Goal: Information Seeking & Learning: Learn about a topic

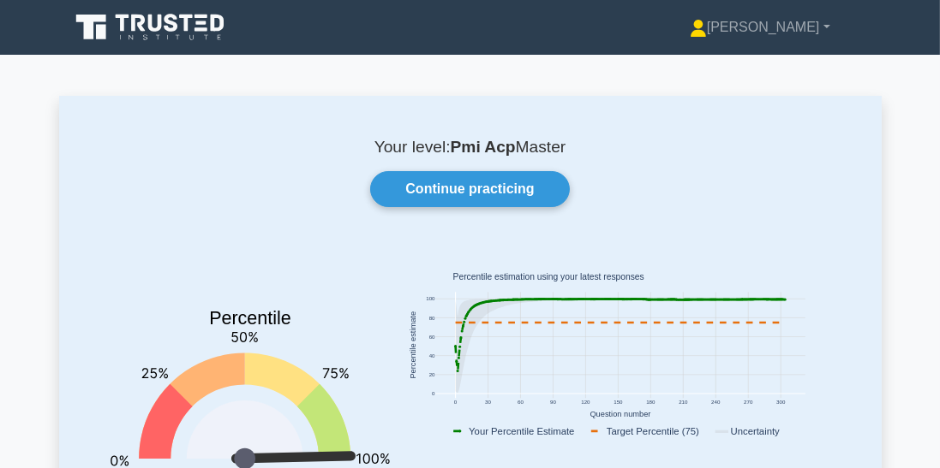
click at [504, 203] on link "Continue practicing" at bounding box center [469, 189] width 199 height 36
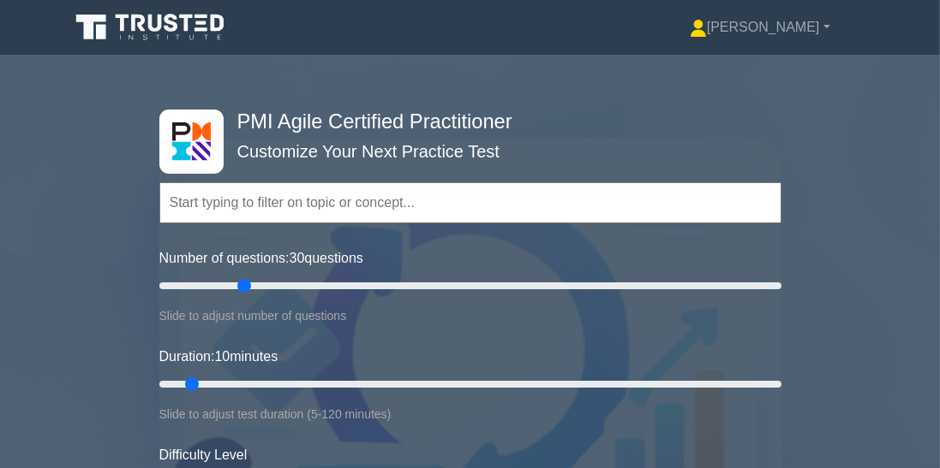
type input "30"
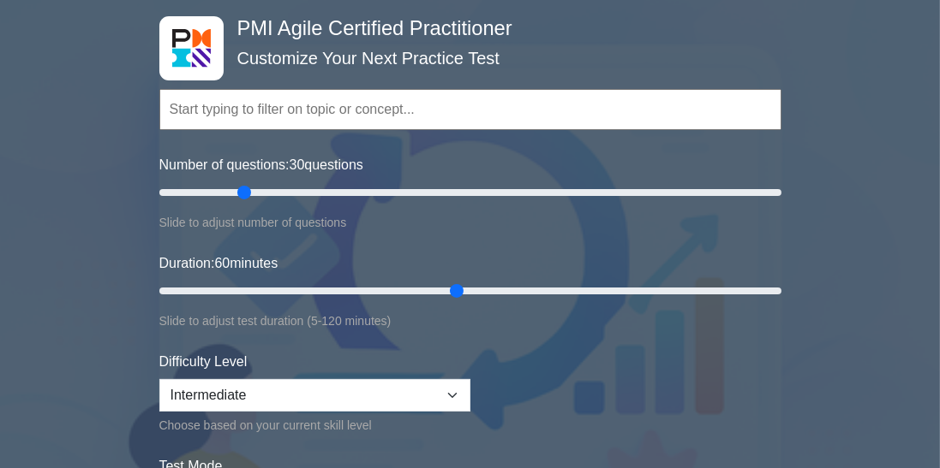
type input "60"
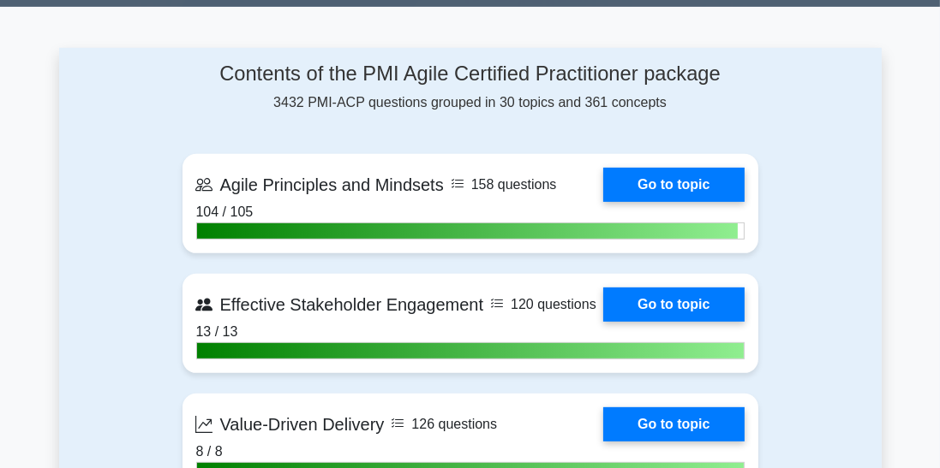
scroll to position [712, 0]
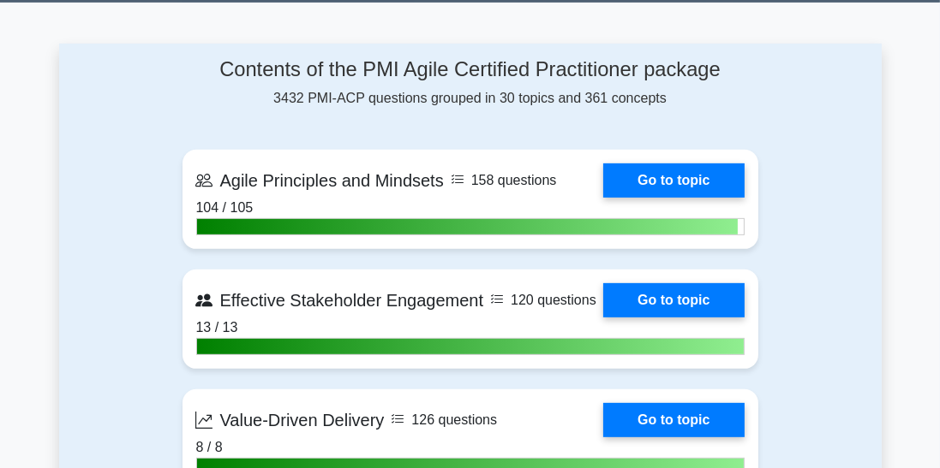
click at [662, 301] on link "Go to topic" at bounding box center [673, 300] width 140 height 34
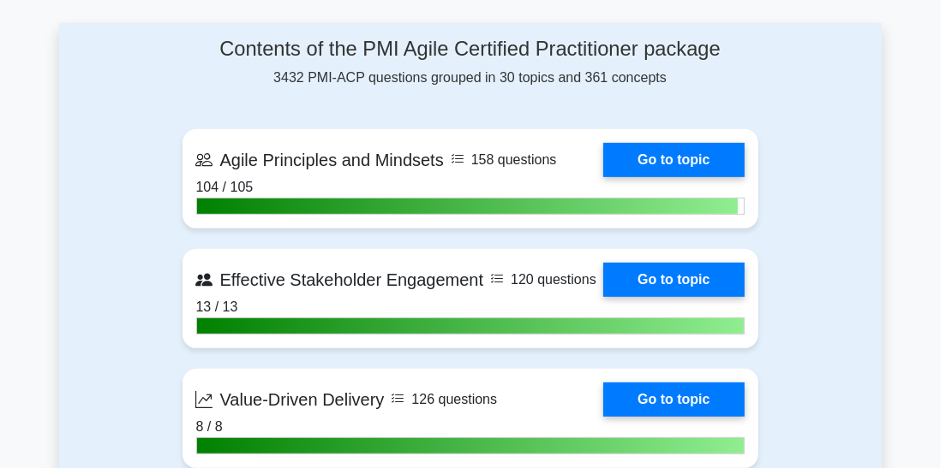
scroll to position [794, 0]
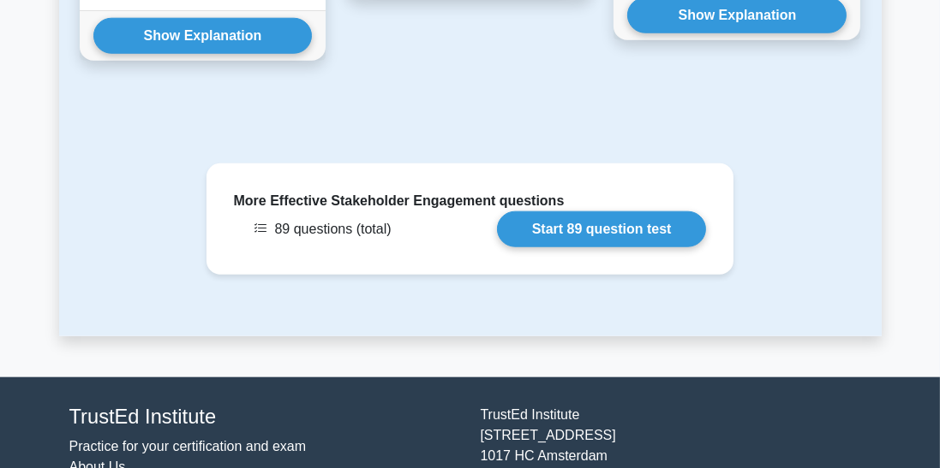
scroll to position [1885, 0]
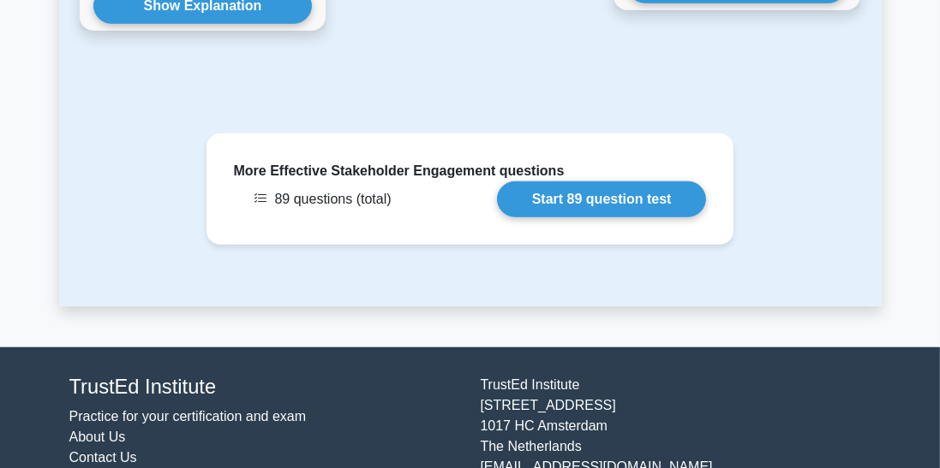
click at [639, 182] on link "Start 89 question test" at bounding box center [602, 200] width 210 height 36
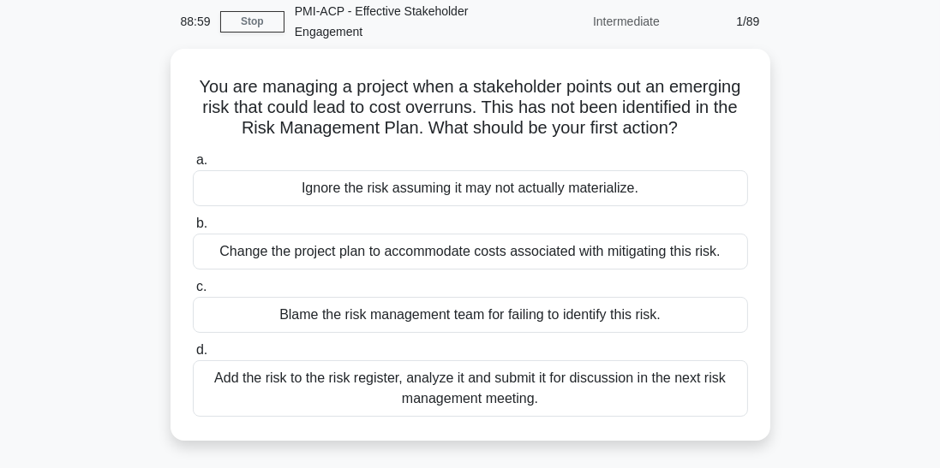
scroll to position [75, 0]
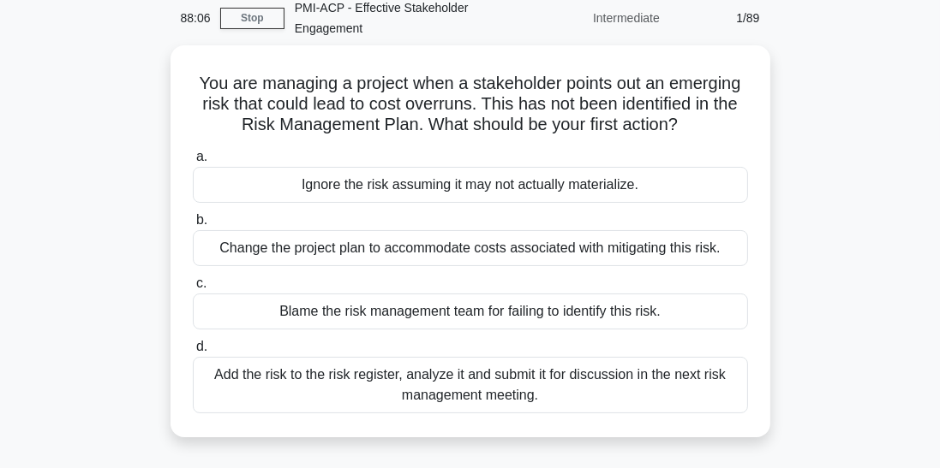
click at [621, 396] on div "Add the risk to the risk register, analyze it and submit it for discussion in t…" at bounding box center [470, 385] width 555 height 57
click at [193, 353] on input "d. Add the risk to the risk register, analyze it and submit it for discussion i…" at bounding box center [193, 347] width 0 height 11
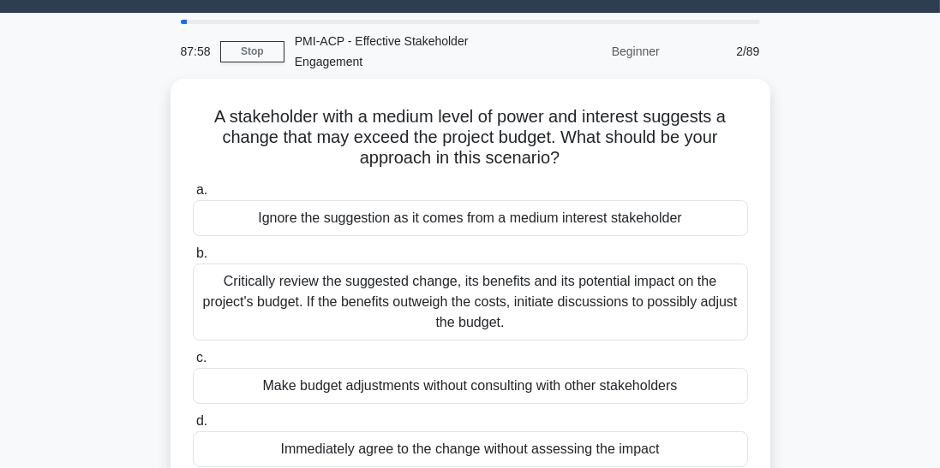
scroll to position [43, 0]
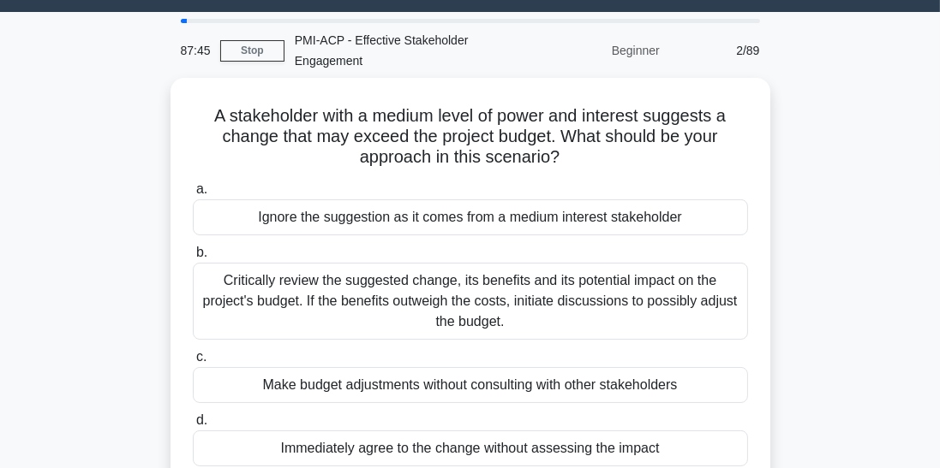
click at [662, 300] on div "Critically review the suggested change, its benefits and its potential impact o…" at bounding box center [470, 301] width 555 height 77
click at [193, 259] on input "b. Critically review the suggested change, its benefits and its potential impac…" at bounding box center [193, 253] width 0 height 11
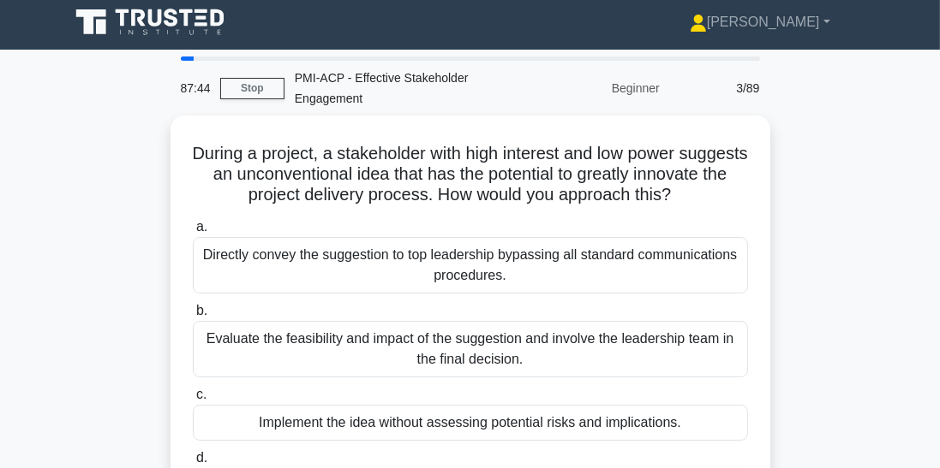
scroll to position [0, 0]
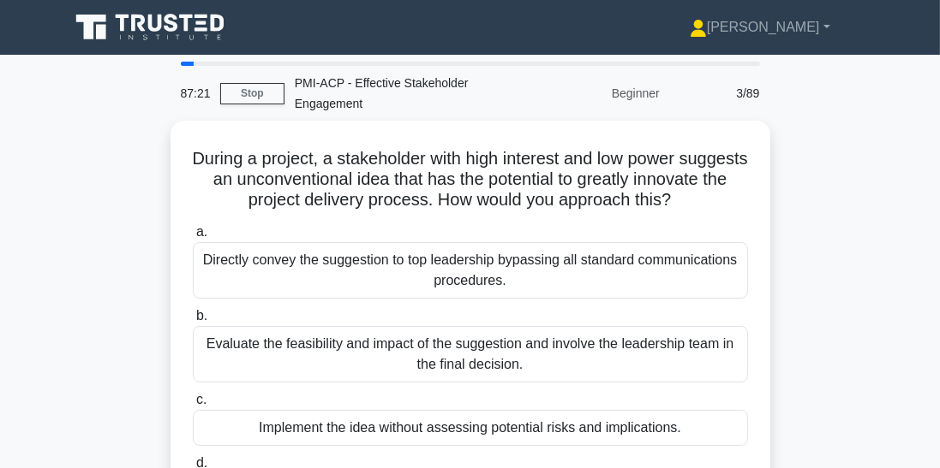
click at [654, 367] on div "Evaluate the feasibility and impact of the suggestion and involve the leadershi…" at bounding box center [470, 354] width 555 height 57
click at [193, 322] on input "b. Evaluate the feasibility and impact of the suggestion and involve the leader…" at bounding box center [193, 316] width 0 height 11
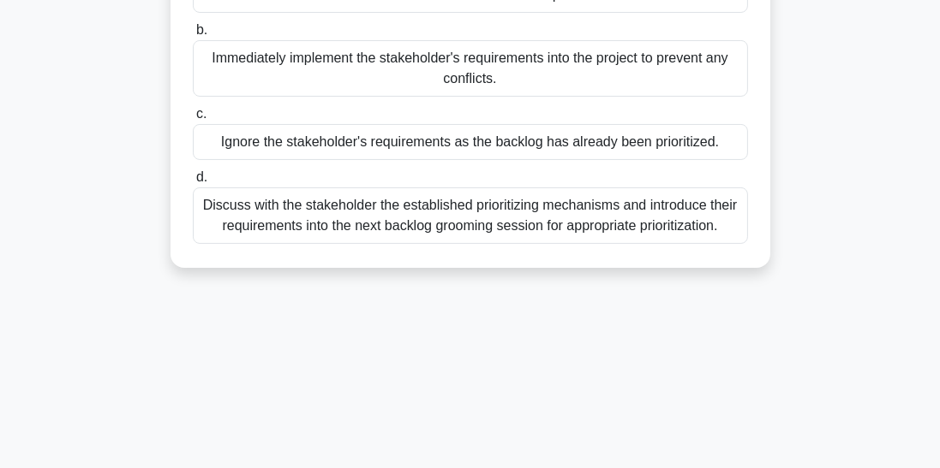
click at [618, 188] on div "Discuss with the stakeholder the established prioritizing mechanisms and introd…" at bounding box center [470, 216] width 555 height 57
click at [193, 183] on input "d. Discuss with the stakeholder the established prioritizing mechanisms and int…" at bounding box center [193, 177] width 0 height 11
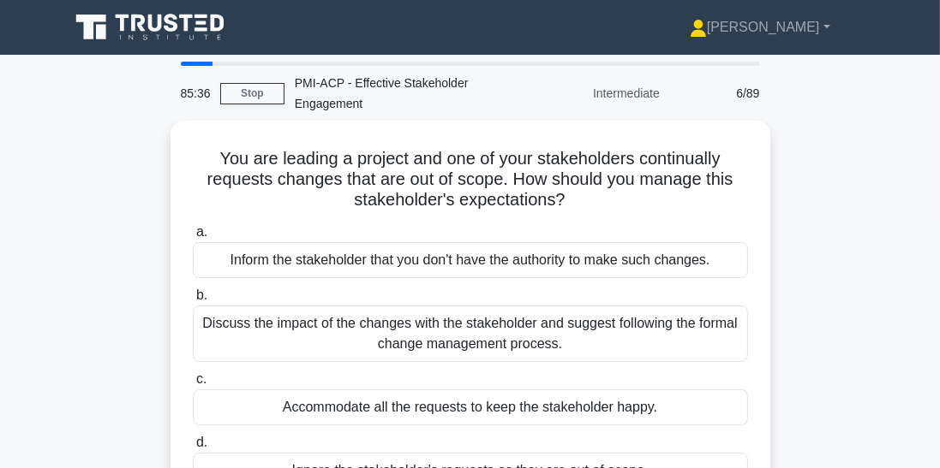
click at [690, 338] on div "Discuss the impact of the changes with the stakeholder and suggest following th…" at bounding box center [470, 334] width 555 height 57
click at [193, 301] on input "b. Discuss the impact of the changes with the stakeholder and suggest following…" at bounding box center [193, 295] width 0 height 11
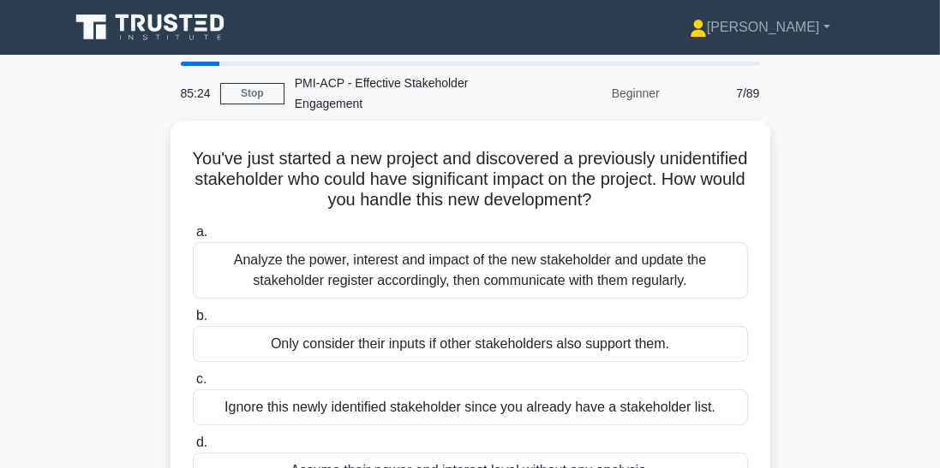
click at [669, 278] on div "Analyze the power, interest and impact of the new stakeholder and update the st…" at bounding box center [470, 270] width 555 height 57
click at [193, 238] on input "a. Analyze the power, interest and impact of the new stakeholder and update the…" at bounding box center [193, 232] width 0 height 11
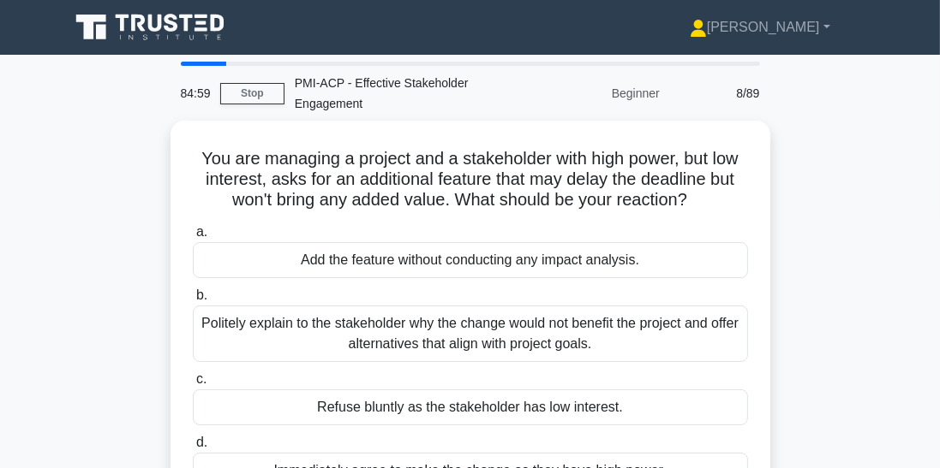
click at [686, 341] on div "Politely explain to the stakeholder why the change would not benefit the projec…" at bounding box center [470, 334] width 555 height 57
click at [193, 301] on input "b. Politely explain to the stakeholder why the change would not benefit the pro…" at bounding box center [193, 295] width 0 height 11
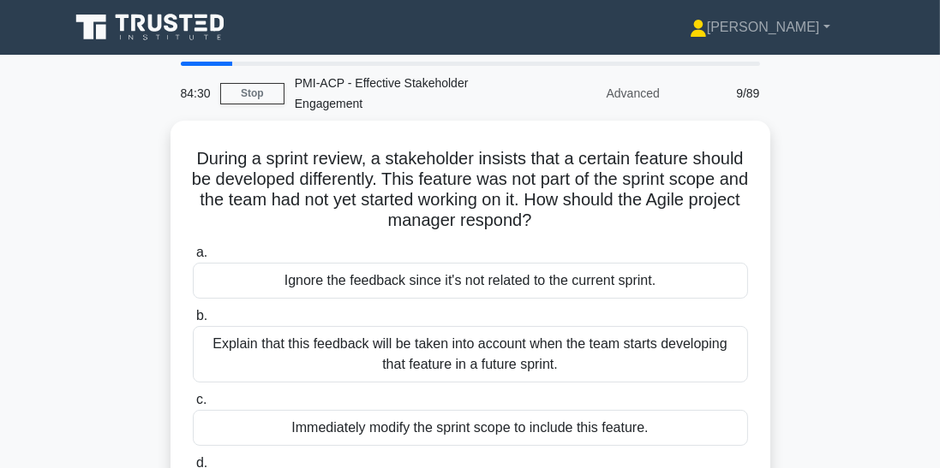
click at [677, 351] on div "Explain that this feedback will be taken into account when the team starts deve…" at bounding box center [470, 354] width 555 height 57
click at [193, 322] on input "b. Explain that this feedback will be taken into account when the team starts d…" at bounding box center [193, 316] width 0 height 11
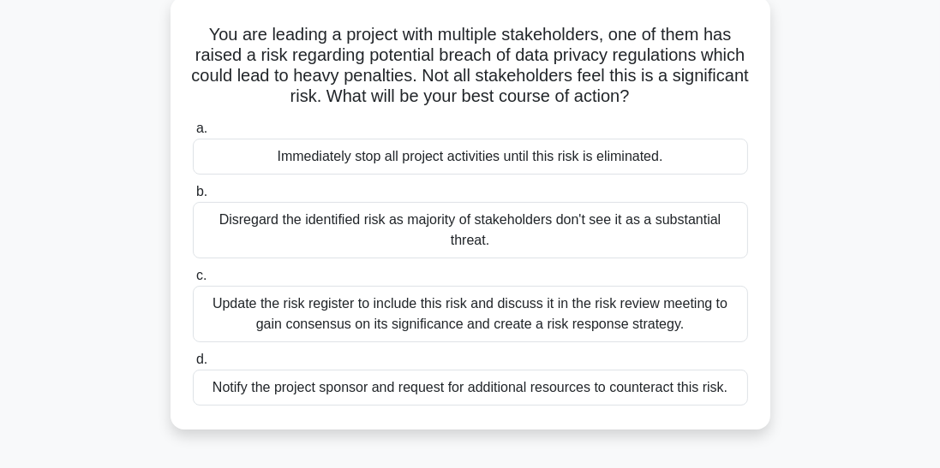
scroll to position [124, 0]
click at [604, 300] on div "Update the risk register to include this risk and discuss it in the risk review…" at bounding box center [470, 314] width 555 height 57
click at [193, 282] on input "c. Update the risk register to include this risk and discuss it in the risk rev…" at bounding box center [193, 276] width 0 height 11
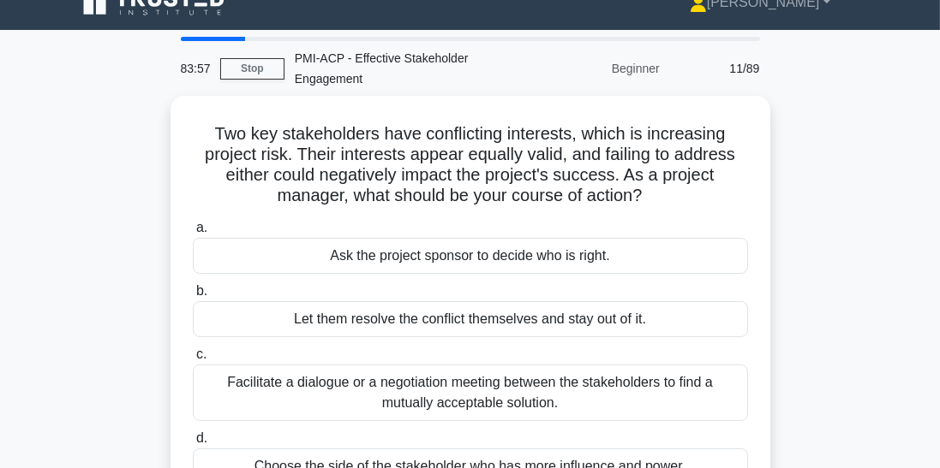
scroll to position [0, 0]
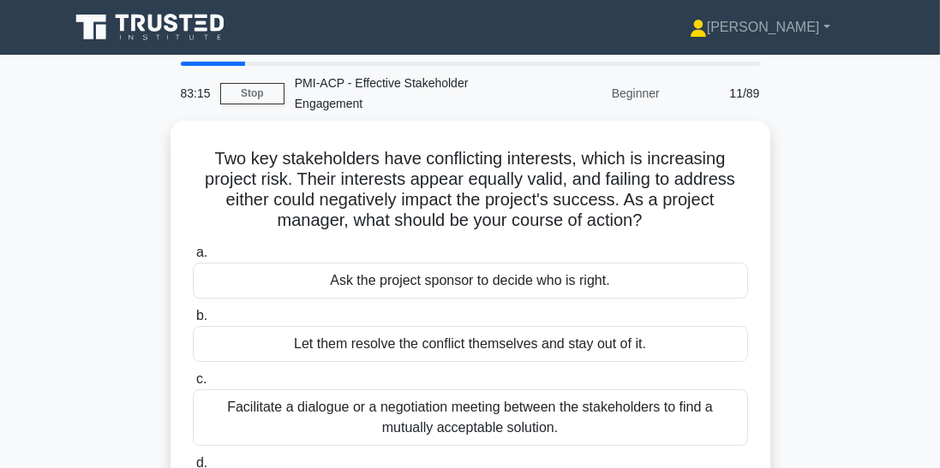
click at [707, 426] on div "Facilitate a dialogue or a negotiation meeting between the stakeholders to find…" at bounding box center [470, 418] width 555 height 57
click at [193, 385] on input "c. Facilitate a dialogue or a negotiation meeting between the stakeholders to f…" at bounding box center [193, 379] width 0 height 11
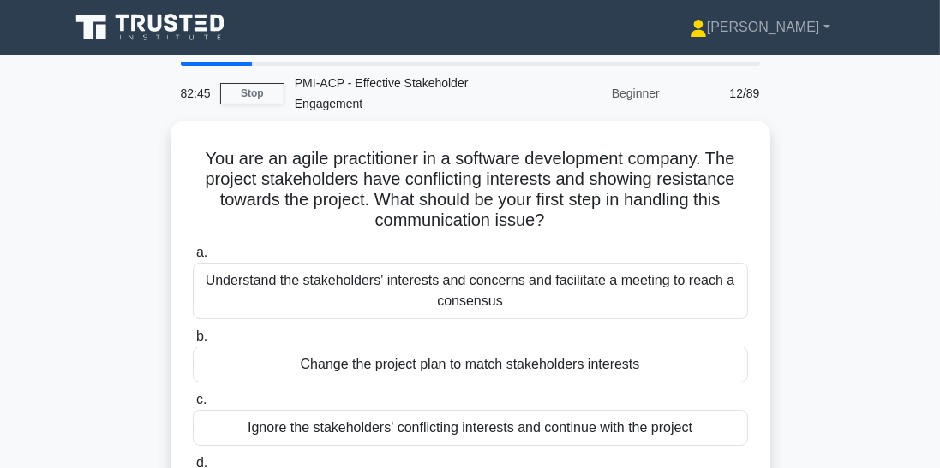
click at [641, 286] on div "Understand the stakeholders' interests and concerns and facilitate a meeting to…" at bounding box center [470, 291] width 555 height 57
click at [193, 259] on input "a. Understand the stakeholders' interests and concerns and facilitate a meeting…" at bounding box center [193, 253] width 0 height 11
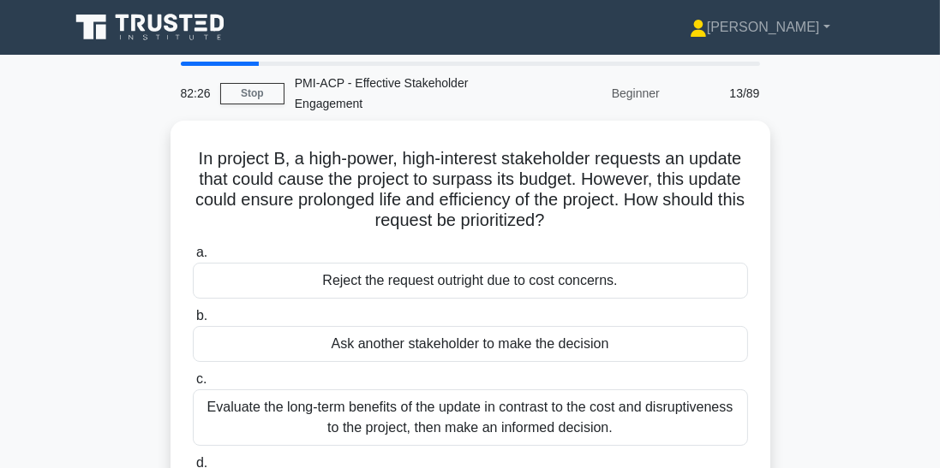
click at [703, 440] on div "Evaluate the long-term benefits of the update in contrast to the cost and disru…" at bounding box center [470, 418] width 555 height 57
click at [193, 385] on input "c. Evaluate the long-term benefits of the update in contrast to the cost and di…" at bounding box center [193, 379] width 0 height 11
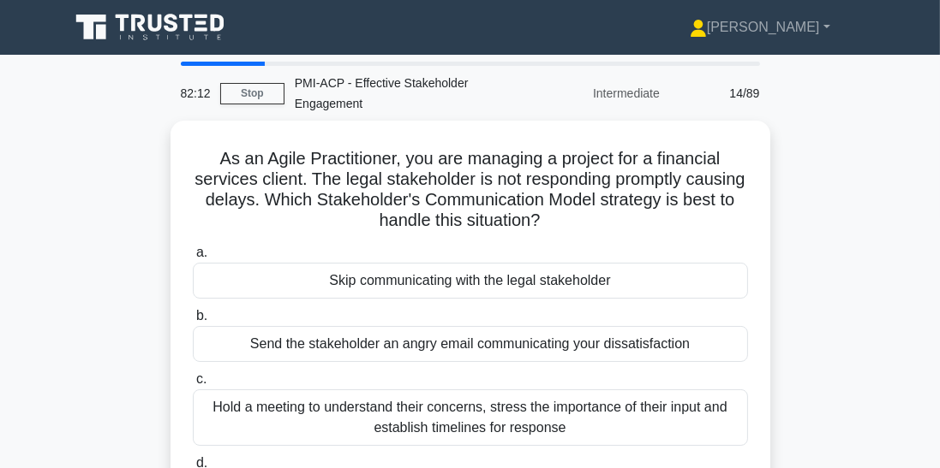
click at [665, 420] on div "Hold a meeting to understand their concerns, stress the importance of their inp…" at bounding box center [470, 418] width 555 height 57
click at [193, 385] on input "c. Hold a meeting to understand their concerns, stress the importance of their …" at bounding box center [193, 379] width 0 height 11
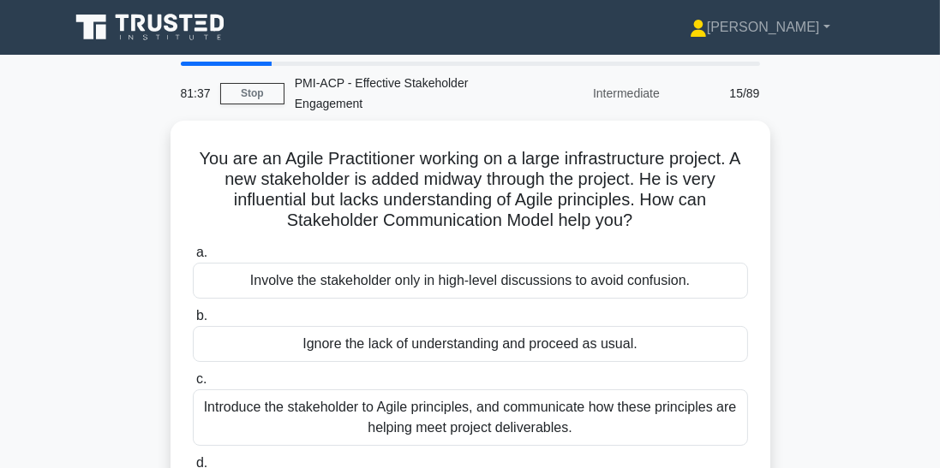
click at [643, 415] on div "Introduce the stakeholder to Agile principles, and communicate how these princi…" at bounding box center [470, 418] width 555 height 57
click at [193, 385] on input "c. Introduce the stakeholder to Agile principles, and communicate how these pri…" at bounding box center [193, 379] width 0 height 11
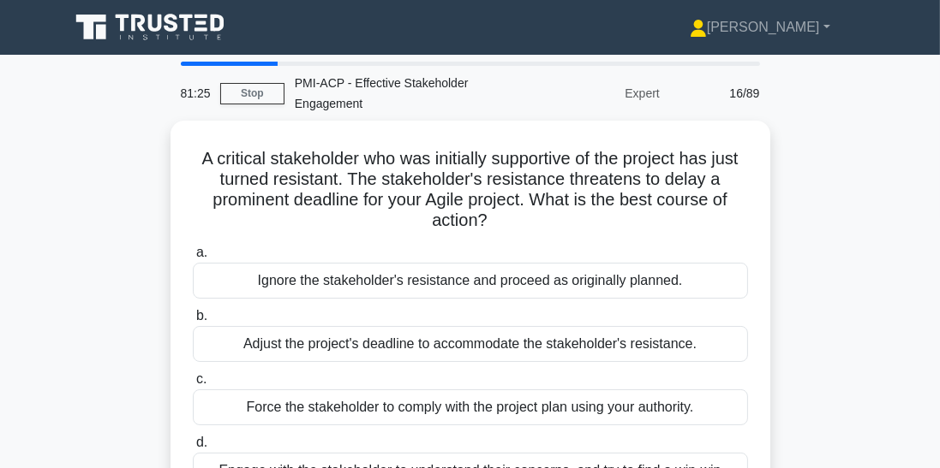
click at [193, 449] on input "d. Engage with the stakeholder to understand their concerns, and try to find a …" at bounding box center [193, 443] width 0 height 11
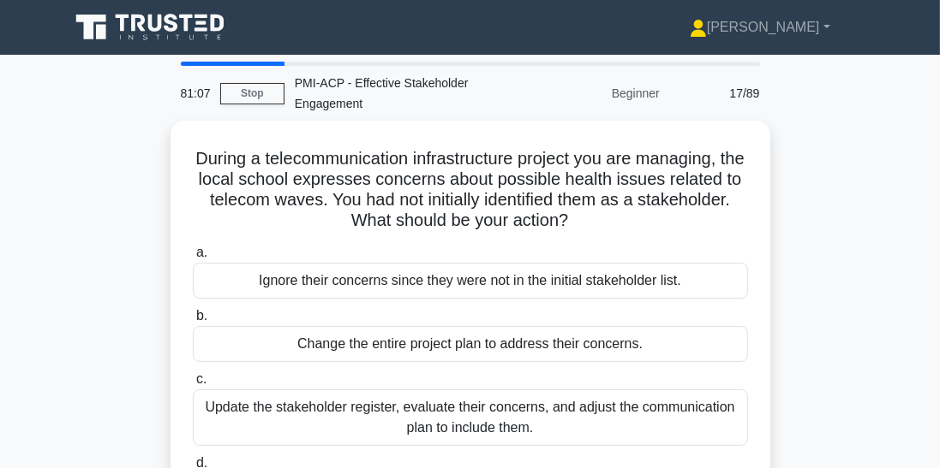
click at [693, 418] on div "Update the stakeholder register, evaluate their concerns, and adjust the commun…" at bounding box center [470, 418] width 555 height 57
click at [193, 385] on input "c. Update the stakeholder register, evaluate their concerns, and adjust the com…" at bounding box center [193, 379] width 0 height 11
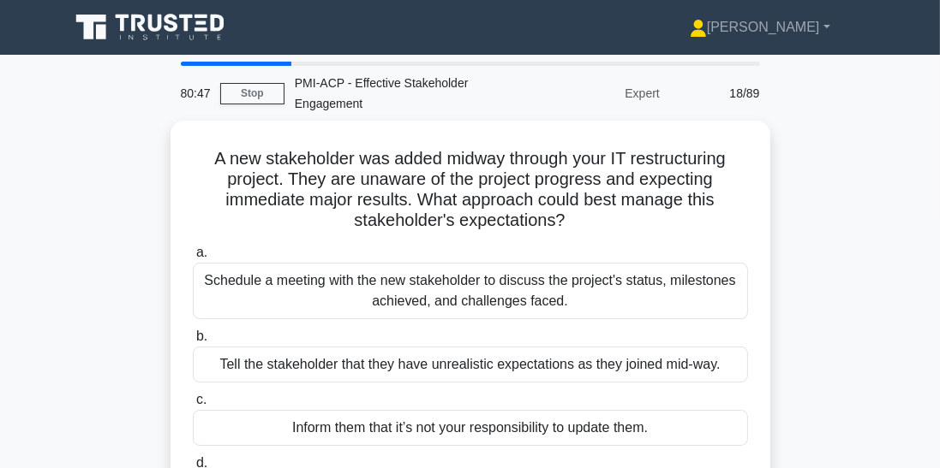
click at [657, 292] on div "Schedule a meeting with the new stakeholder to discuss the project's status, mi…" at bounding box center [470, 291] width 555 height 57
click at [193, 259] on input "a. Schedule a meeting with the new stakeholder to discuss the project's status,…" at bounding box center [193, 253] width 0 height 11
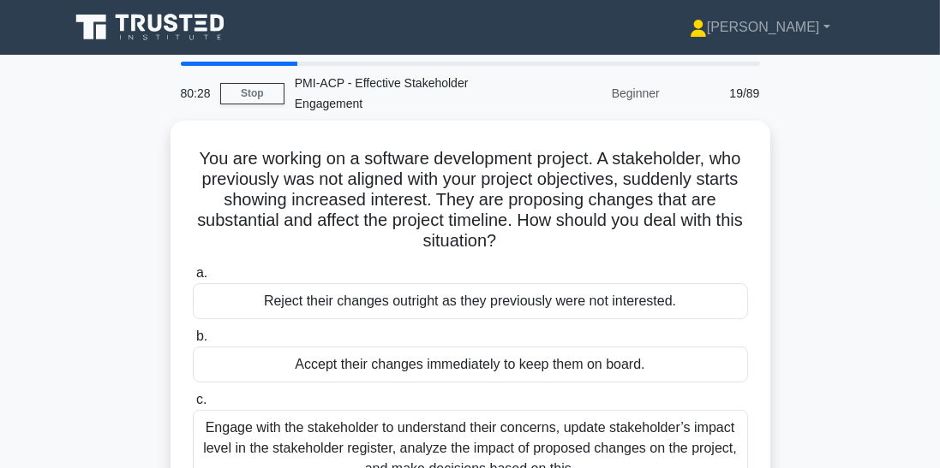
click at [670, 437] on div "Engage with the stakeholder to understand their concerns, update stakeholder’s …" at bounding box center [470, 448] width 555 height 77
click at [193, 406] on input "c. Engage with the stakeholder to understand their concerns, update stakeholder…" at bounding box center [193, 400] width 0 height 11
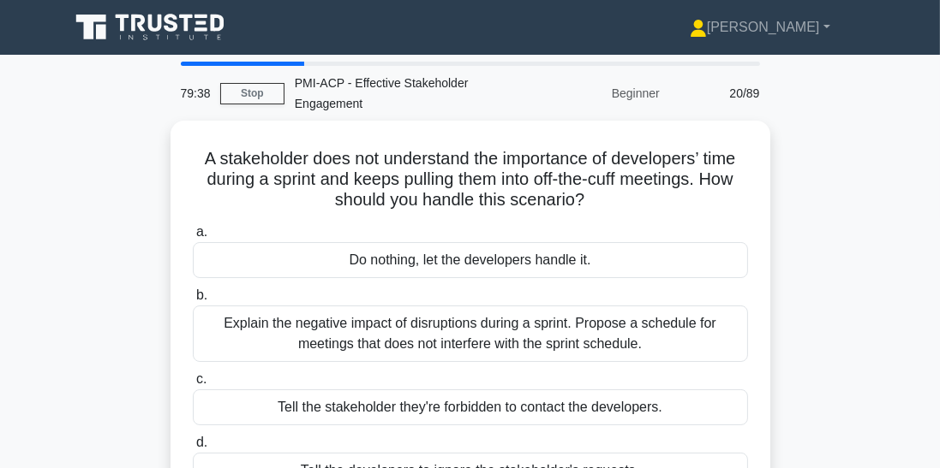
click at [648, 343] on div "Explain the negative impact of disruptions during a sprint. Propose a schedule …" at bounding box center [470, 334] width 555 height 57
click at [193, 301] on input "b. Explain the negative impact of disruptions during a sprint. Propose a schedu…" at bounding box center [193, 295] width 0 height 11
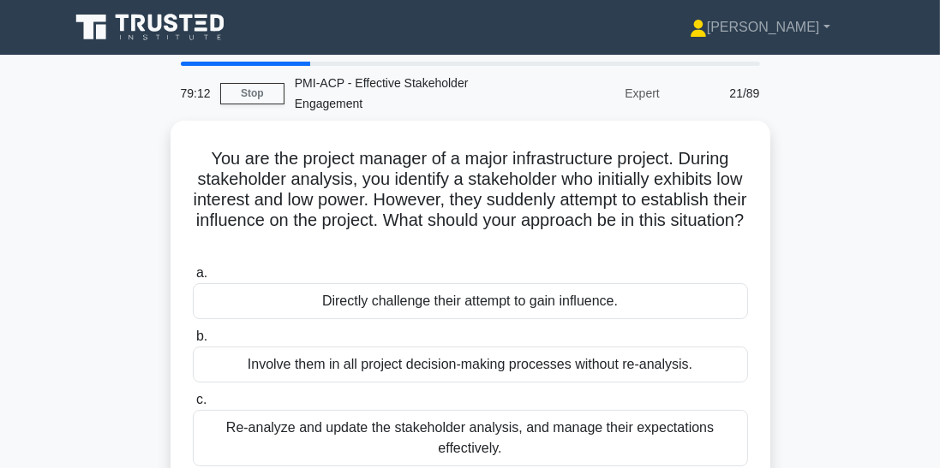
scroll to position [9, 0]
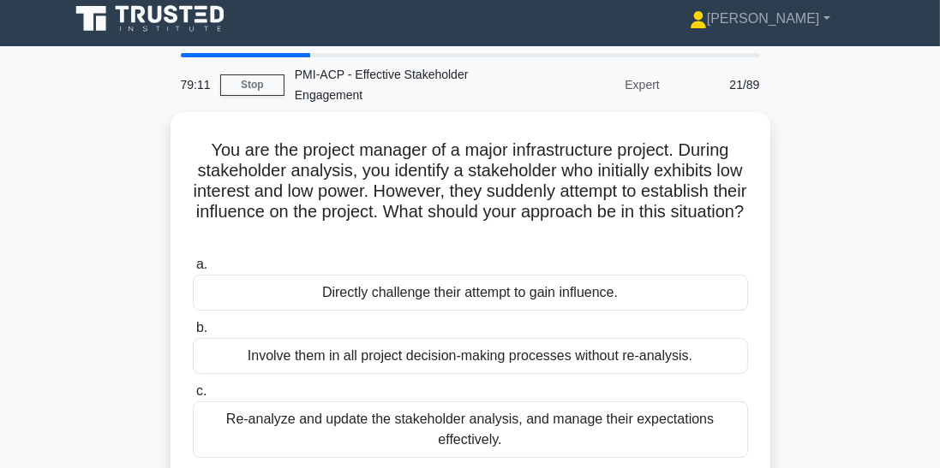
click at [707, 428] on div "Re-analyze and update the stakeholder analysis, and manage their expectations e…" at bounding box center [470, 430] width 555 height 57
click at [193, 397] on input "c. Re-analyze and update the stakeholder analysis, and manage their expectation…" at bounding box center [193, 391] width 0 height 11
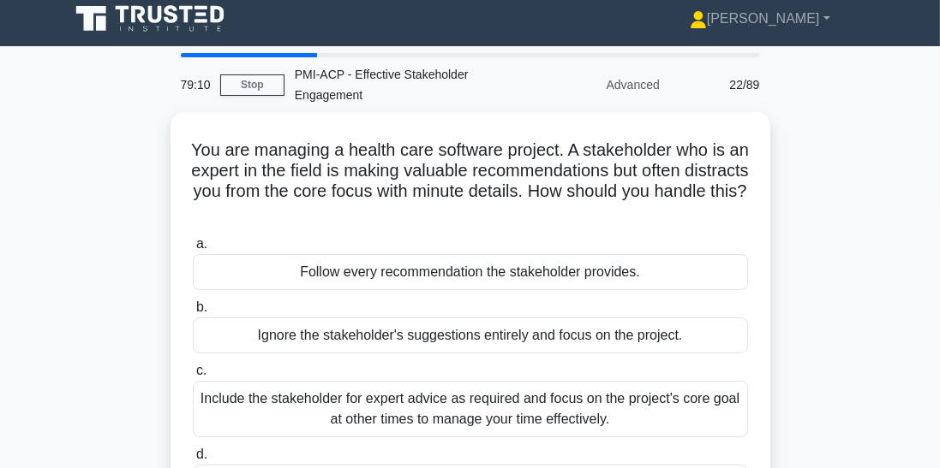
scroll to position [0, 0]
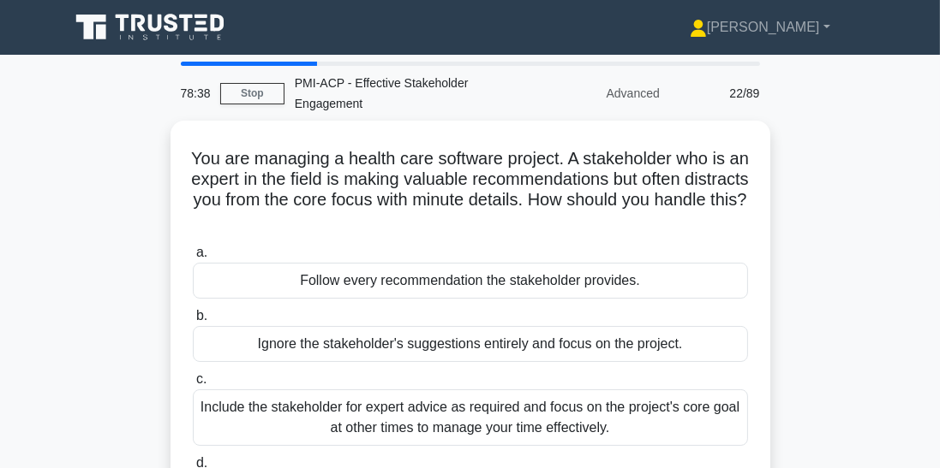
click at [720, 425] on div "Include the stakeholder for expert advice as required and focus on the project'…" at bounding box center [470, 418] width 555 height 57
click at [193, 385] on input "c. Include the stakeholder for expert advice as required and focus on the proje…" at bounding box center [193, 379] width 0 height 11
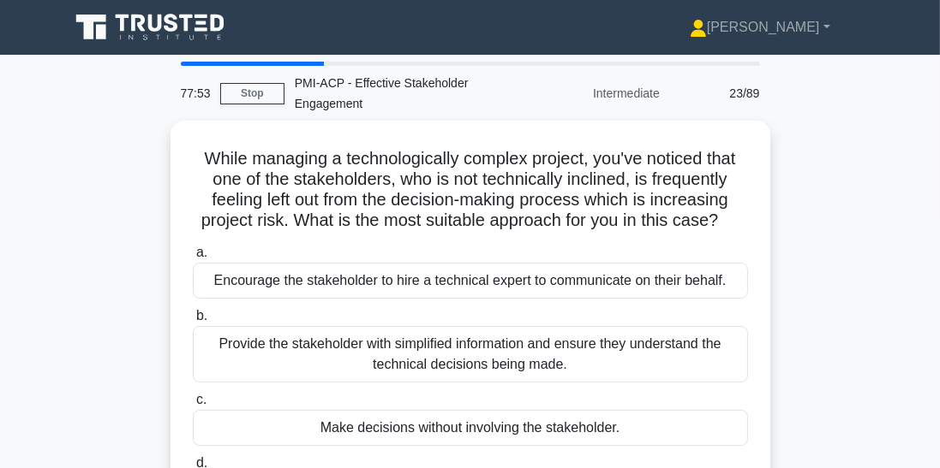
click at [678, 358] on div "Provide the stakeholder with simplified information and ensure they understand …" at bounding box center [470, 354] width 555 height 57
click at [193, 322] on input "b. Provide the stakeholder with simplified information and ensure they understa…" at bounding box center [193, 316] width 0 height 11
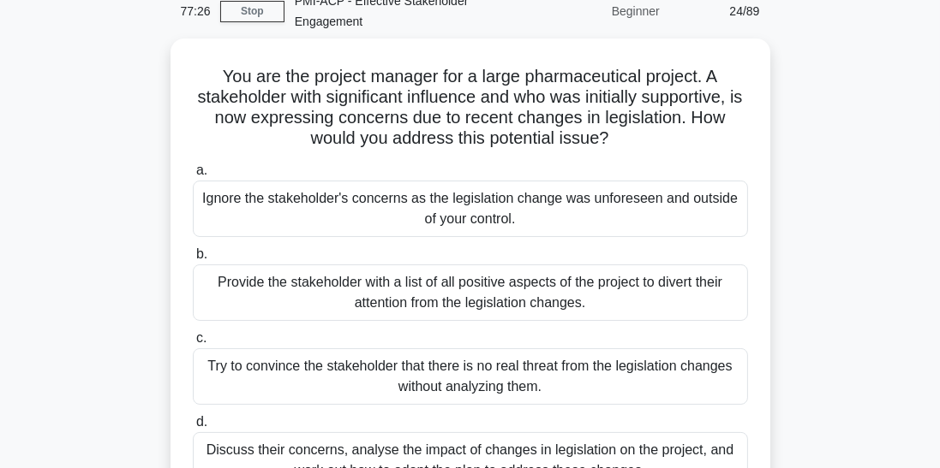
scroll to position [81, 0]
click at [635, 433] on div "Discuss their concerns, analyse the impact of changes in legislation on the pro…" at bounding box center [470, 461] width 555 height 57
click at [193, 429] on input "d. Discuss their concerns, analyse the impact of changes in legislation on the …" at bounding box center [193, 423] width 0 height 11
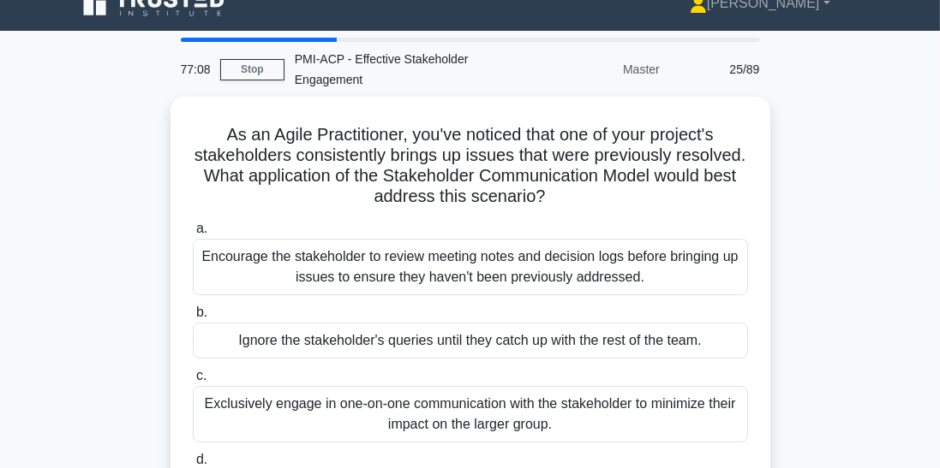
scroll to position [22, 0]
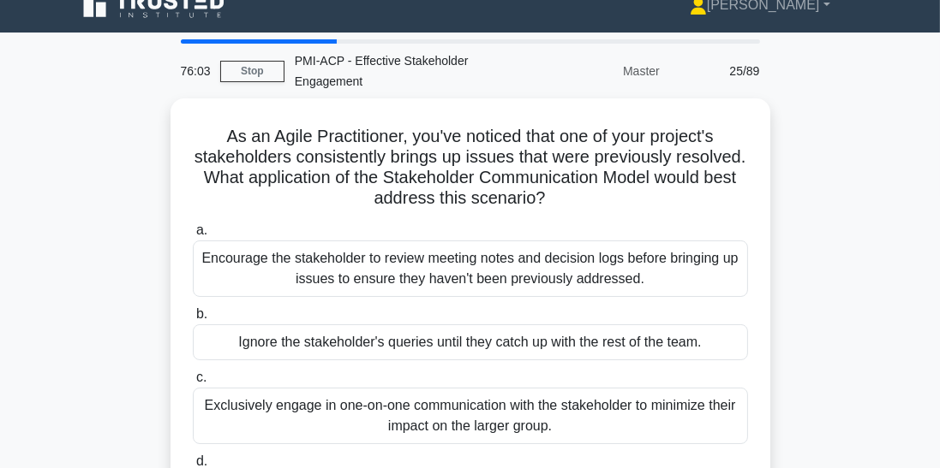
click at [616, 281] on div "Encourage the stakeholder to review meeting notes and decision logs before brin…" at bounding box center [470, 269] width 555 height 57
click at [193, 236] on input "a. Encourage the stakeholder to review meeting notes and decision logs before b…" at bounding box center [193, 230] width 0 height 11
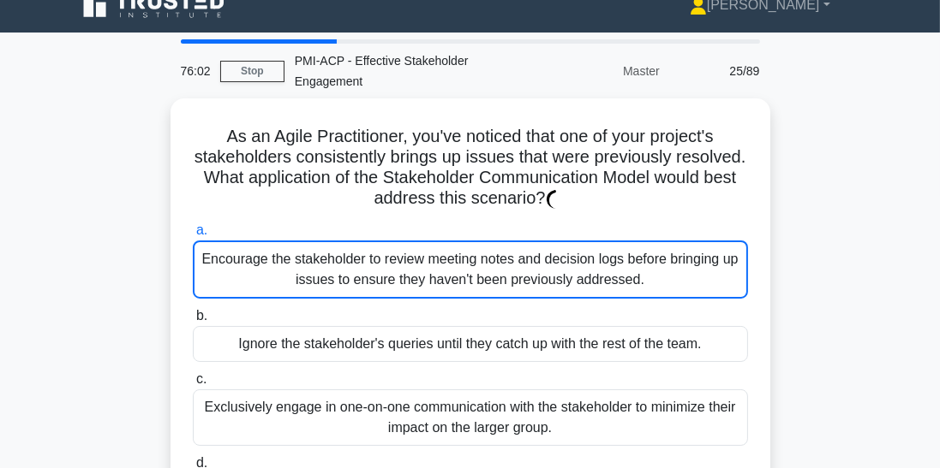
scroll to position [0, 0]
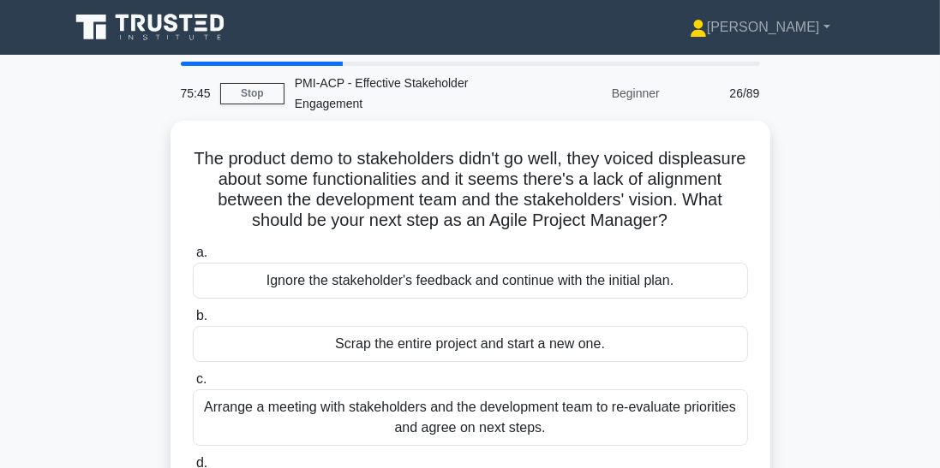
click at [690, 422] on div "Arrange a meeting with stakeholders and the development team to re-evaluate pri…" at bounding box center [470, 418] width 555 height 57
click at [193, 385] on input "c. Arrange a meeting with stakeholders and the development team to re-evaluate …" at bounding box center [193, 379] width 0 height 11
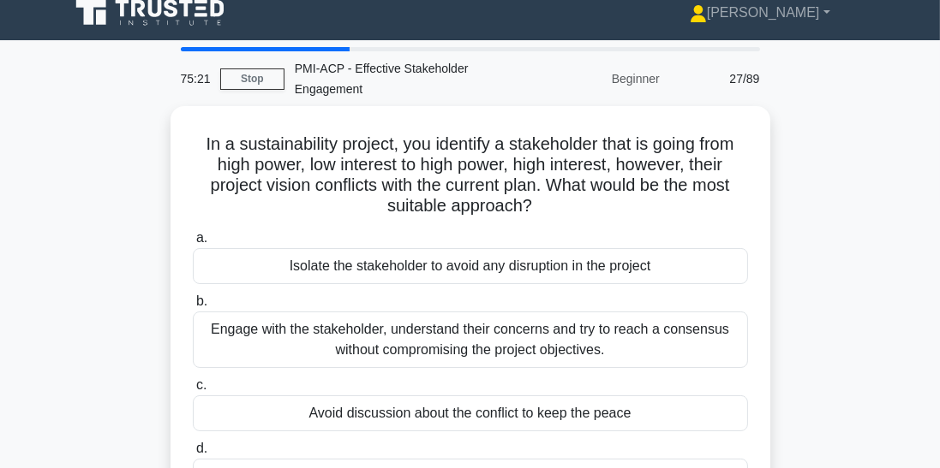
scroll to position [15, 0]
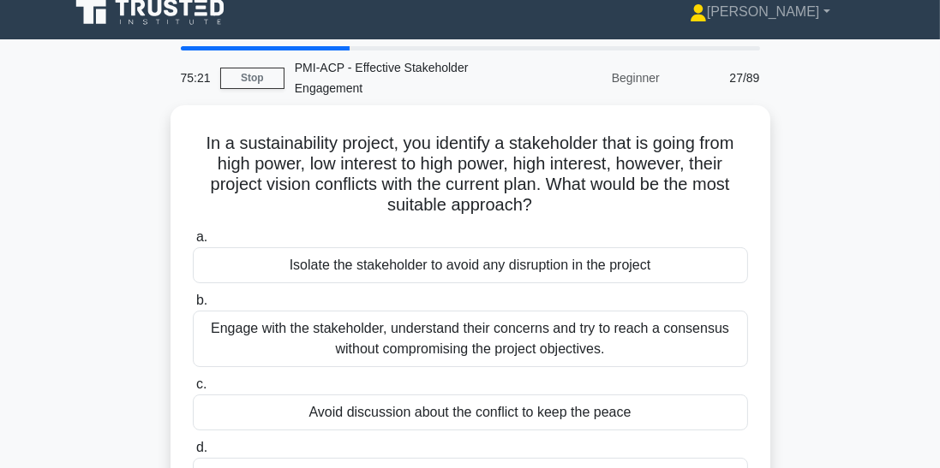
click at [640, 355] on div "Engage with the stakeholder, understand their concerns and try to reach a conse…" at bounding box center [470, 339] width 555 height 57
click at [193, 307] on input "b. Engage with the stakeholder, understand their concerns and try to reach a co…" at bounding box center [193, 300] width 0 height 11
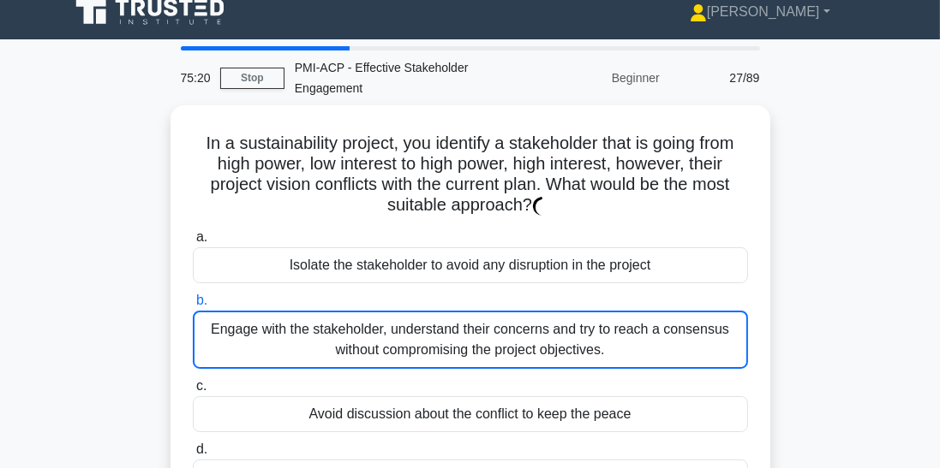
scroll to position [0, 0]
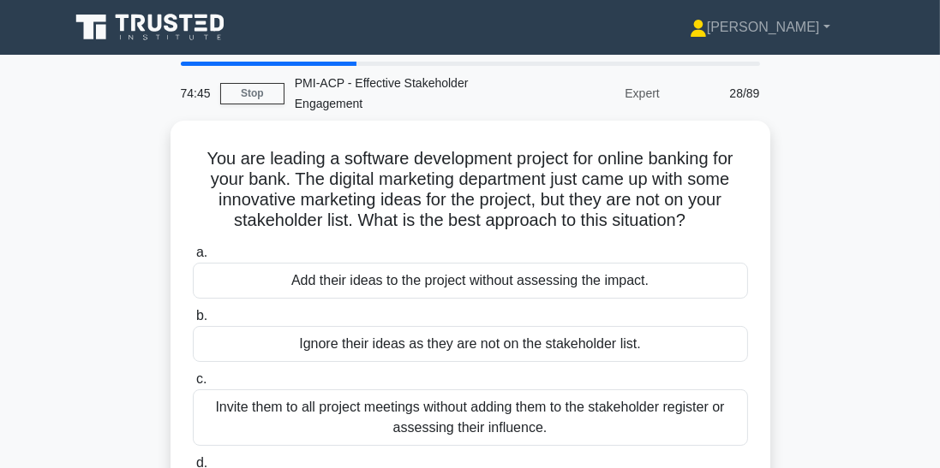
click at [193, 468] on input "d. Add them to the stakeholder register, evaluate their influence and impact, a…" at bounding box center [193, 463] width 0 height 11
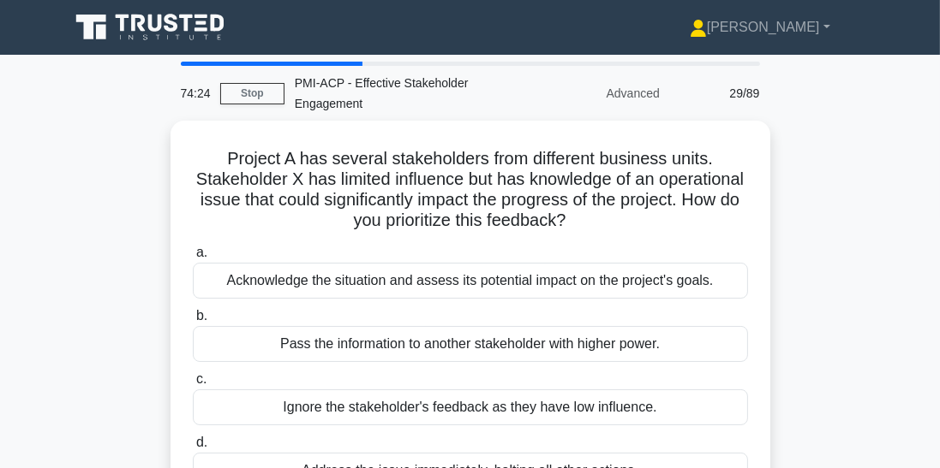
click at [641, 285] on div "Acknowledge the situation and assess its potential impact on the project's goal…" at bounding box center [470, 281] width 555 height 36
click at [193, 259] on input "a. Acknowledge the situation and assess its potential impact on the project's g…" at bounding box center [193, 253] width 0 height 11
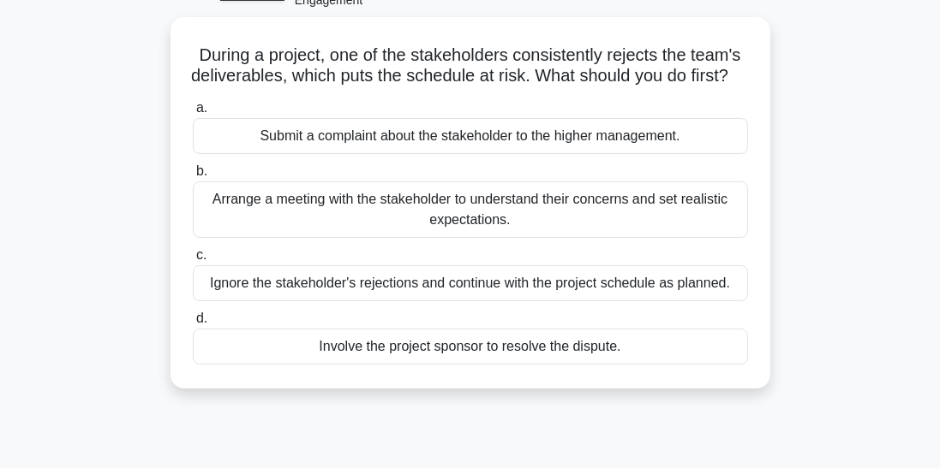
scroll to position [104, 0]
click at [606, 216] on div "Arrange a meeting with the stakeholder to understand their concerns and set rea…" at bounding box center [470, 210] width 555 height 57
click at [193, 177] on input "b. Arrange a meeting with the stakeholder to understand their concerns and set …" at bounding box center [193, 171] width 0 height 11
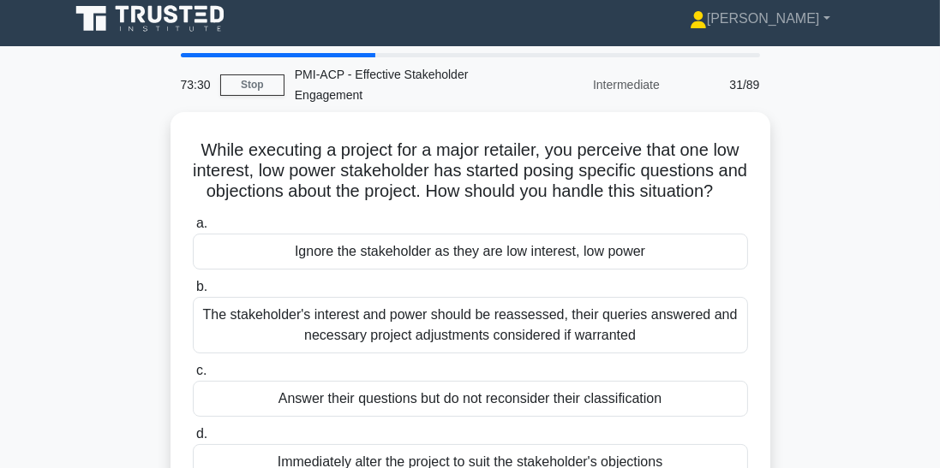
scroll to position [8, 0]
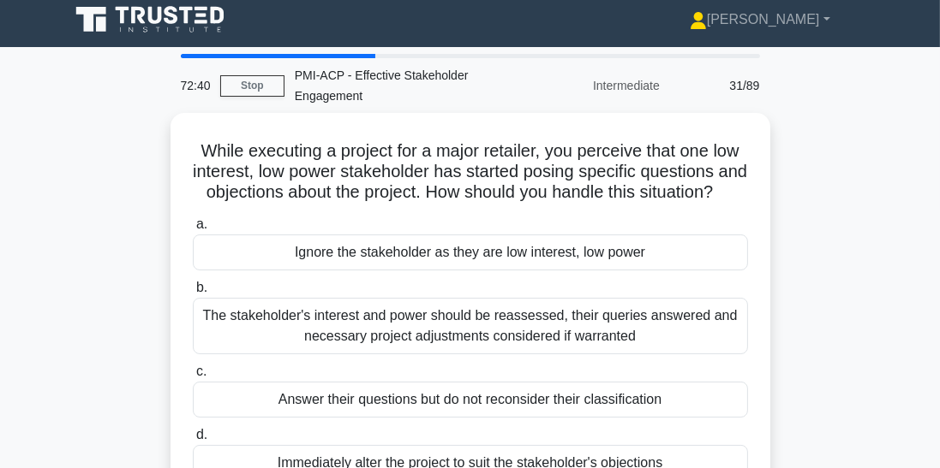
click at [707, 375] on label "c. Answer their questions but do not reconsider their classification" at bounding box center [470, 389] width 555 height 57
click at [193, 375] on input "c. Answer their questions but do not reconsider their classification" at bounding box center [193, 372] width 0 height 11
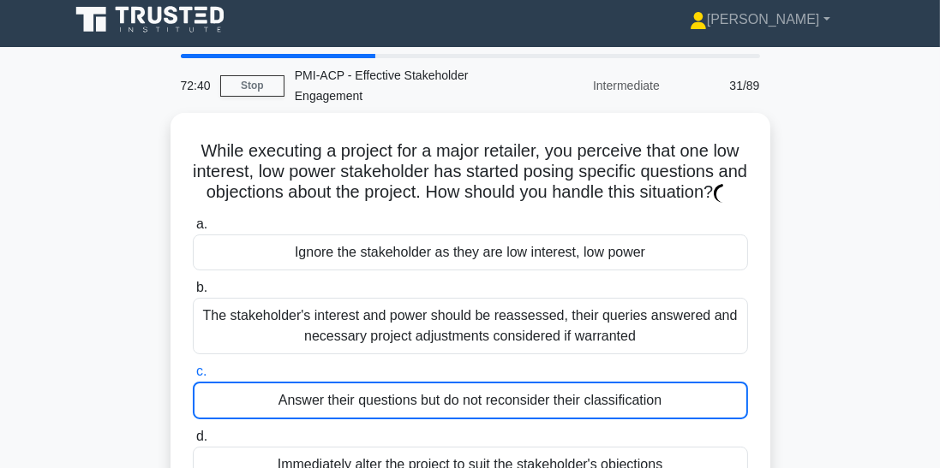
scroll to position [0, 0]
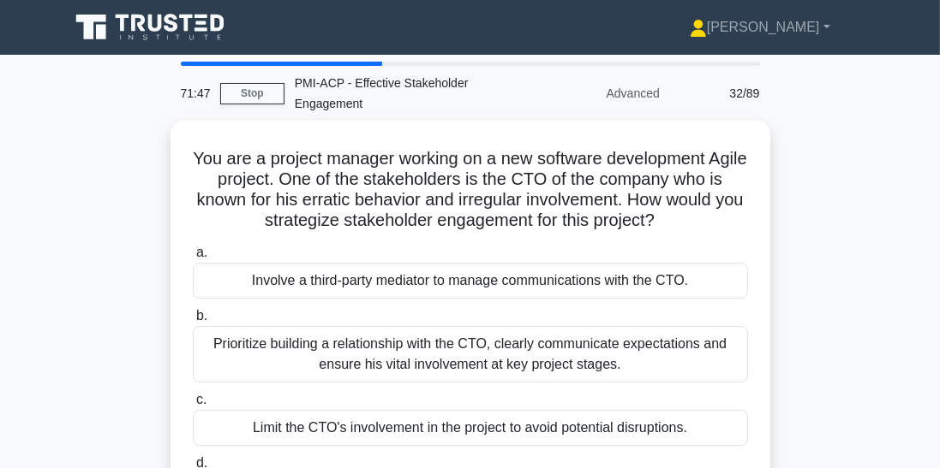
click at [598, 337] on div "Prioritize building a relationship with the CTO, clearly communicate expectatio…" at bounding box center [470, 354] width 555 height 57
click at [193, 322] on input "b. Prioritize building a relationship with the CTO, clearly communicate expecta…" at bounding box center [193, 316] width 0 height 11
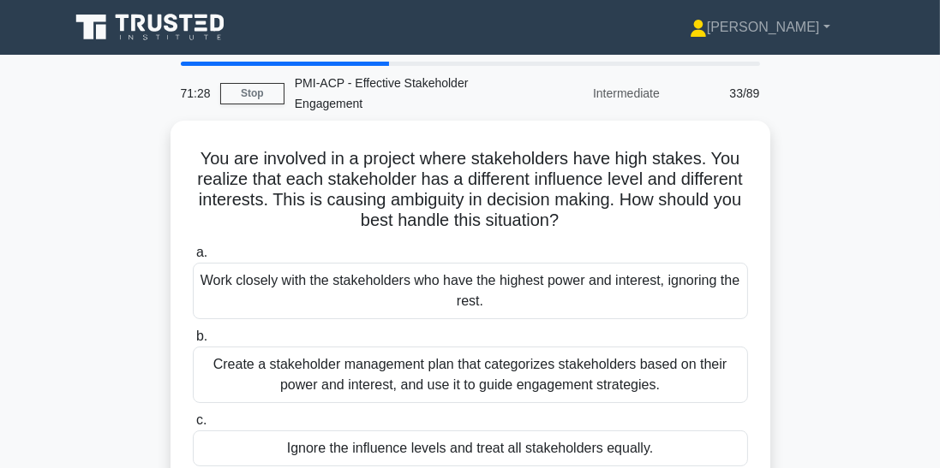
click at [629, 375] on div "Create a stakeholder management plan that categorizes stakeholders based on the…" at bounding box center [470, 375] width 555 height 57
click at [193, 343] on input "b. Create a stakeholder management plan that categorizes stakeholders based on …" at bounding box center [193, 336] width 0 height 11
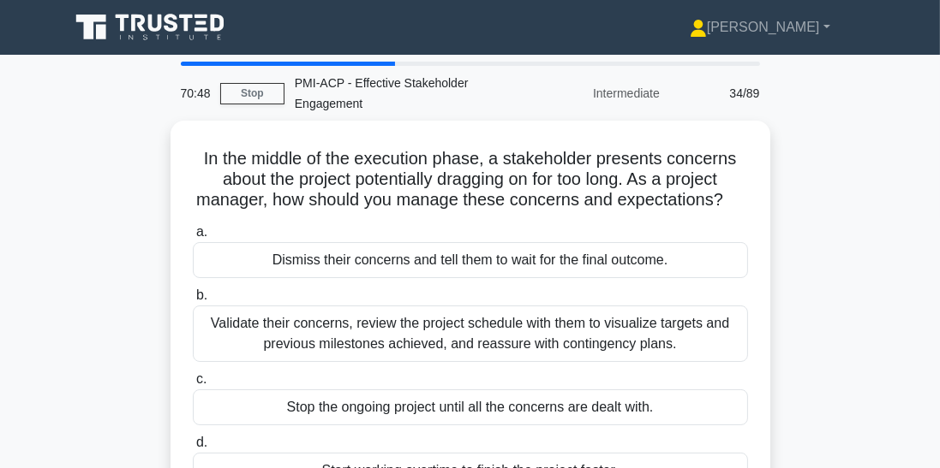
click at [516, 354] on div "Validate their concerns, review the project schedule with them to visualize tar…" at bounding box center [470, 334] width 555 height 57
click at [193, 301] on input "b. Validate their concerns, review the project schedule with them to visualize …" at bounding box center [193, 295] width 0 height 11
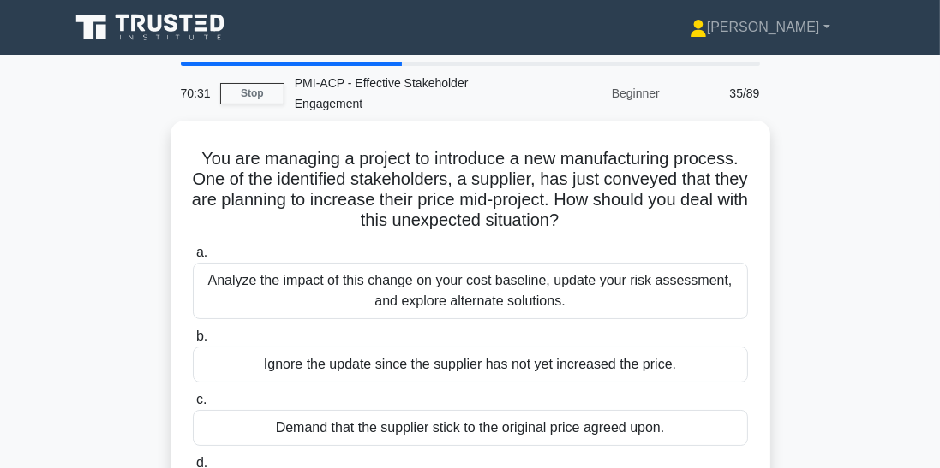
click at [543, 292] on div "Analyze the impact of this change on your cost baseline, update your risk asses…" at bounding box center [470, 291] width 555 height 57
click at [193, 259] on input "a. Analyze the impact of this change on your cost baseline, update your risk as…" at bounding box center [193, 253] width 0 height 11
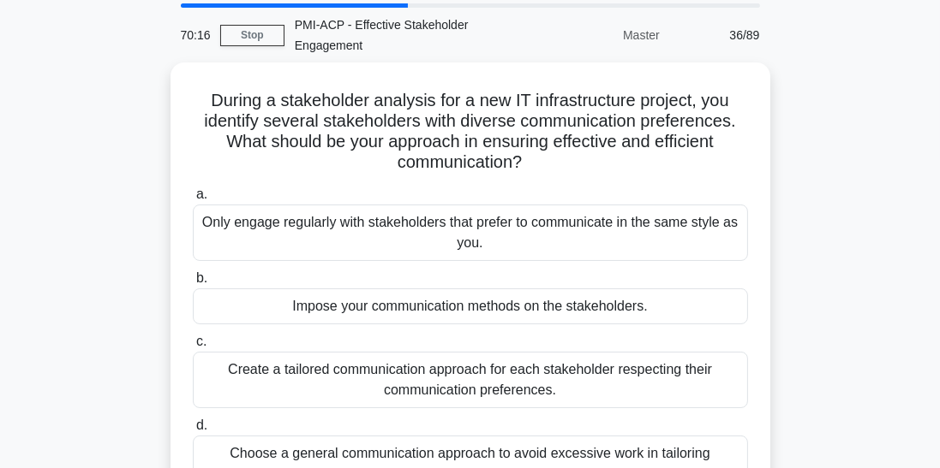
scroll to position [57, 0]
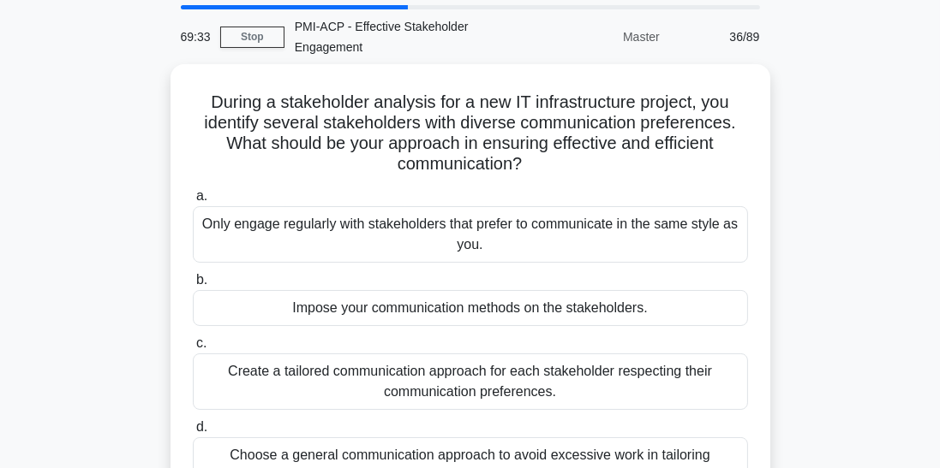
click at [635, 363] on div "Create a tailored communication approach for each stakeholder respecting their …" at bounding box center [470, 382] width 555 height 57
click at [193, 349] on input "c. Create a tailored communication approach for each stakeholder respecting the…" at bounding box center [193, 343] width 0 height 11
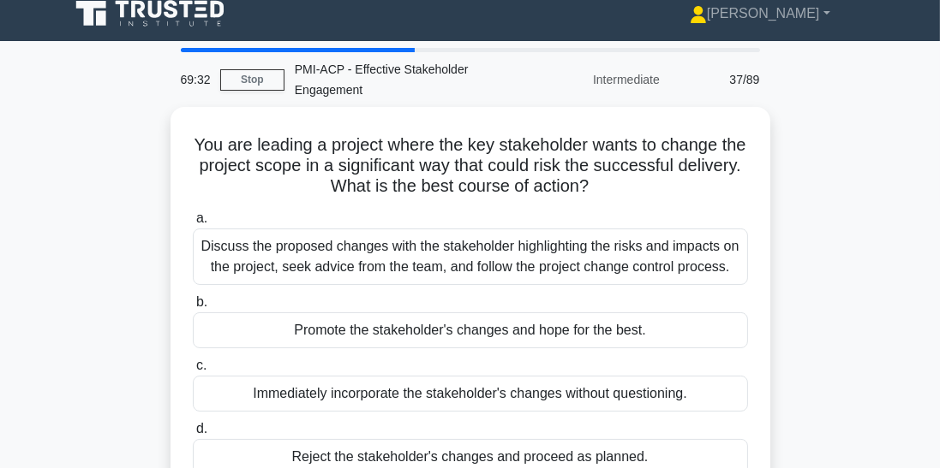
scroll to position [0, 0]
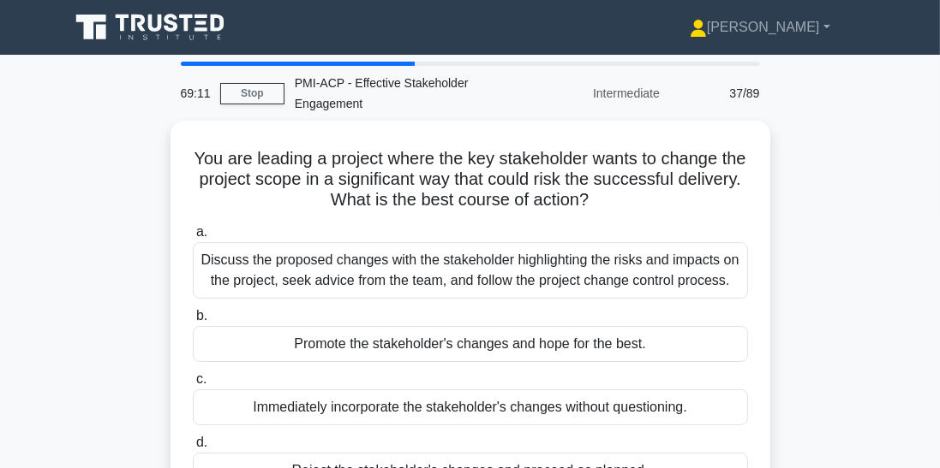
click at [495, 279] on div "Discuss the proposed changes with the stakeholder highlighting the risks and im…" at bounding box center [470, 270] width 555 height 57
click at [193, 238] on input "a. Discuss the proposed changes with the stakeholder highlighting the risks and…" at bounding box center [193, 232] width 0 height 11
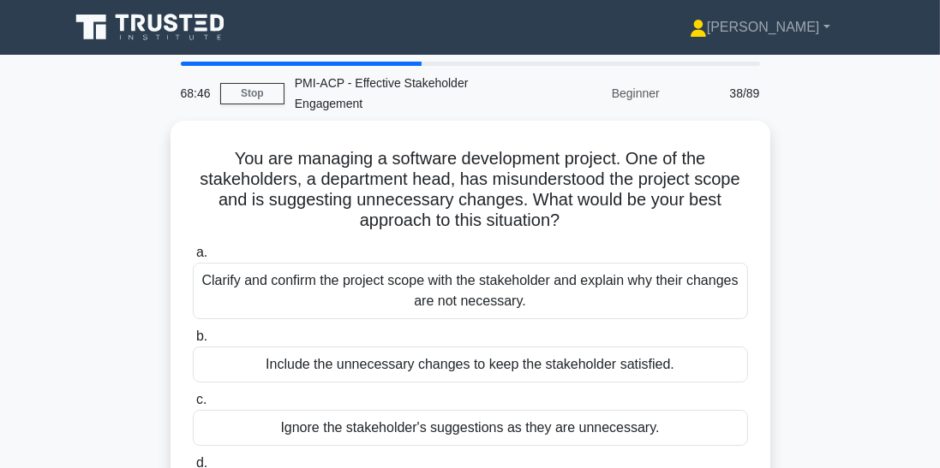
click at [573, 284] on div "Clarify and confirm the project scope with the stakeholder and explain why thei…" at bounding box center [470, 291] width 555 height 57
click at [193, 259] on input "a. Clarify and confirm the project scope with the stakeholder and explain why t…" at bounding box center [193, 253] width 0 height 11
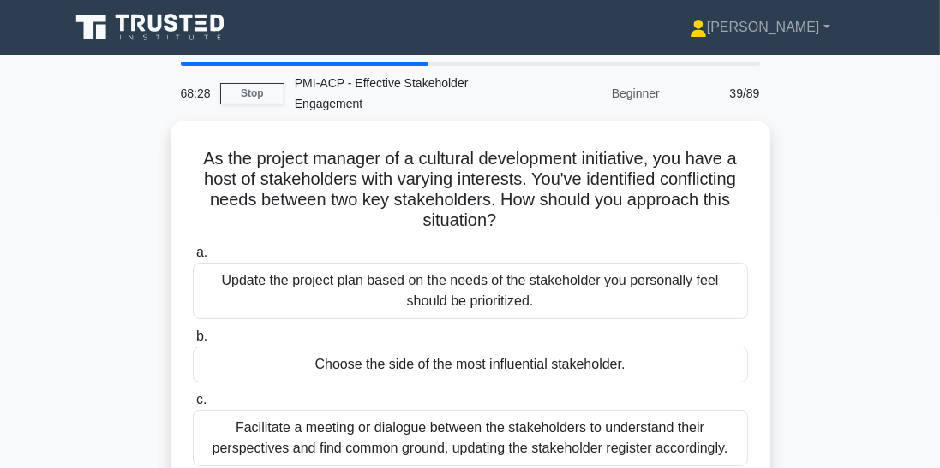
click at [617, 431] on div "Facilitate a meeting or dialogue between the stakeholders to understand their p…" at bounding box center [470, 438] width 555 height 57
click at [193, 406] on input "c. Facilitate a meeting or dialogue between the stakeholders to understand thei…" at bounding box center [193, 400] width 0 height 11
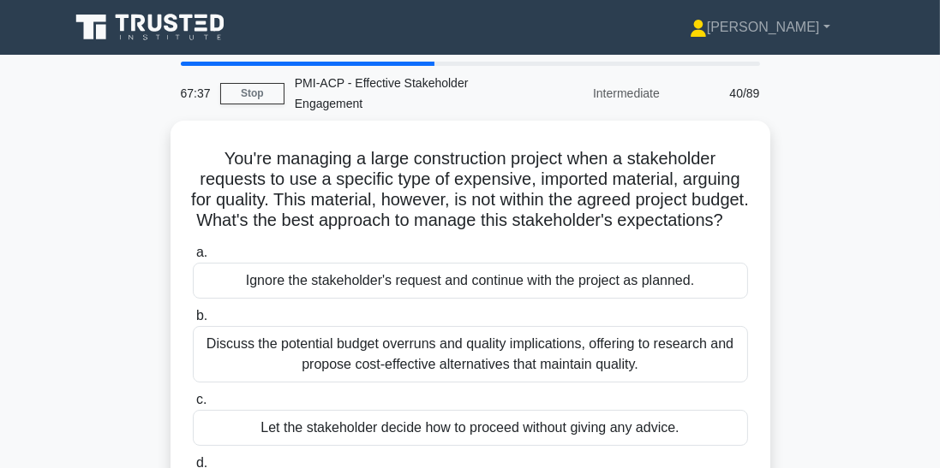
click at [521, 361] on div "Discuss the potential budget overruns and quality implications, offering to res…" at bounding box center [470, 354] width 555 height 57
click at [193, 322] on input "b. Discuss the potential budget overruns and quality implications, offering to …" at bounding box center [193, 316] width 0 height 11
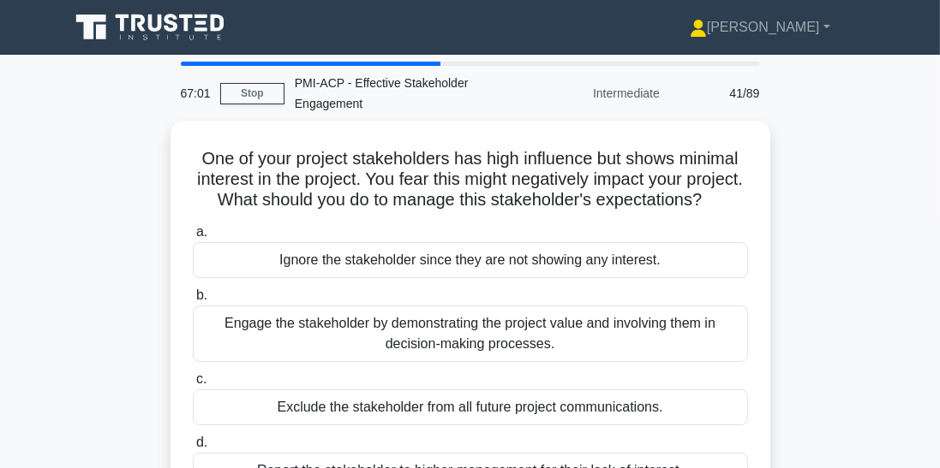
click at [468, 329] on div "Engage the stakeholder by demonstrating the project value and involving them in…" at bounding box center [470, 334] width 555 height 57
click at [193, 301] on input "b. Engage the stakeholder by demonstrating the project value and involving them…" at bounding box center [193, 295] width 0 height 11
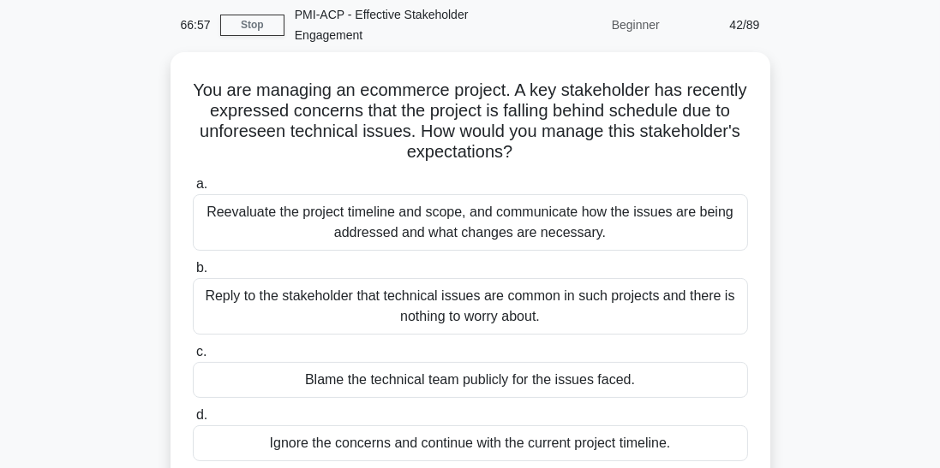
scroll to position [73, 0]
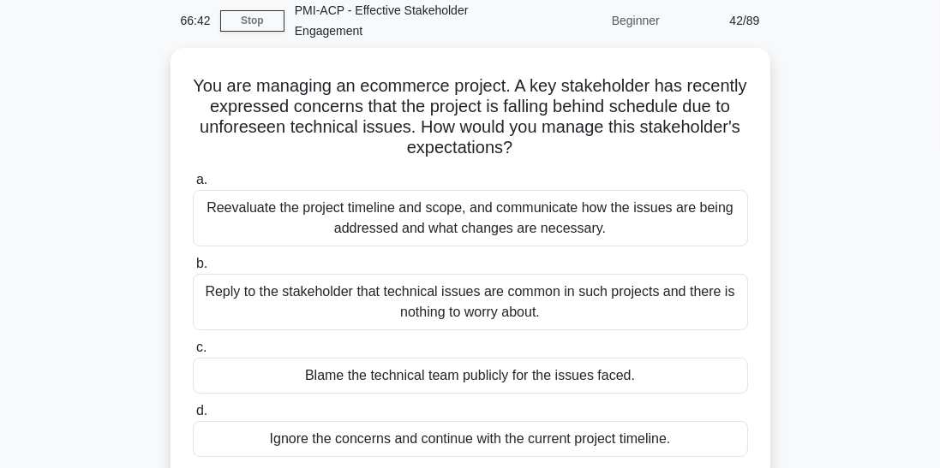
click at [423, 217] on div "Reevaluate the project timeline and scope, and communicate how the issues are b…" at bounding box center [470, 218] width 555 height 57
click at [193, 186] on input "a. Reevaluate the project timeline and scope, and communicate how the issues ar…" at bounding box center [193, 180] width 0 height 11
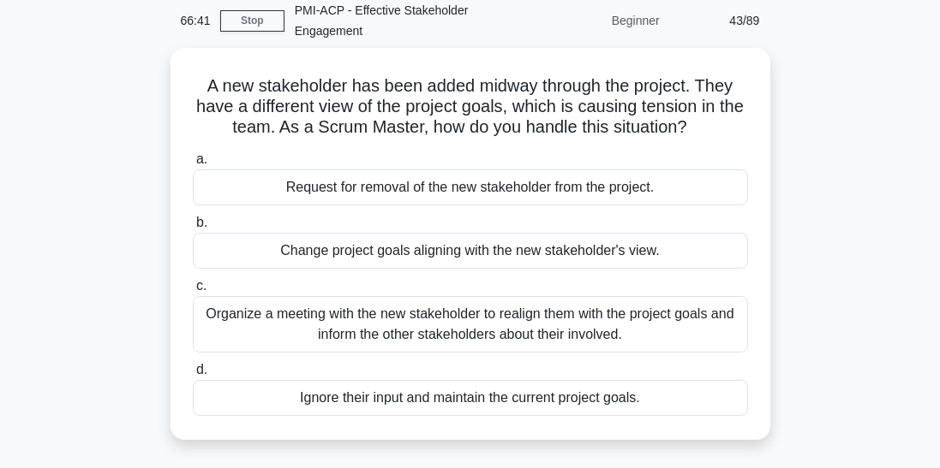
scroll to position [0, 0]
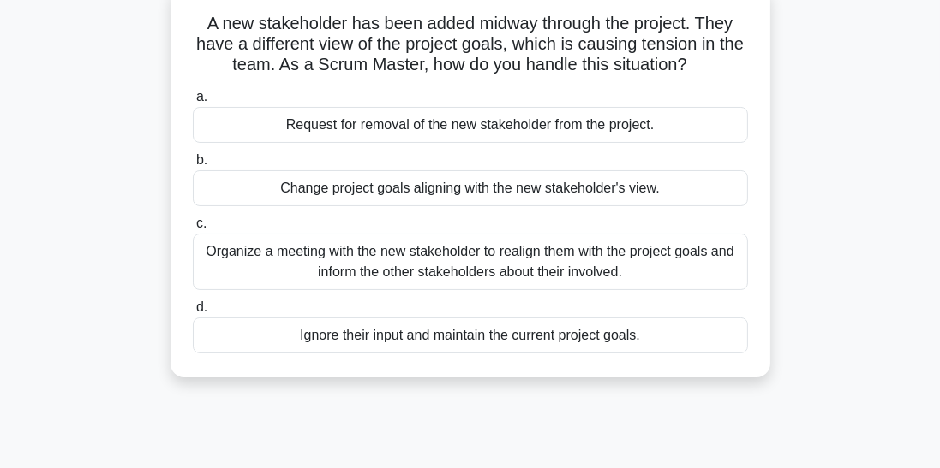
click at [378, 240] on div "Organize a meeting with the new stakeholder to realign them with the project go…" at bounding box center [470, 262] width 555 height 57
click at [193, 230] on input "c. Organize a meeting with the new stakeholder to realign them with the project…" at bounding box center [193, 223] width 0 height 11
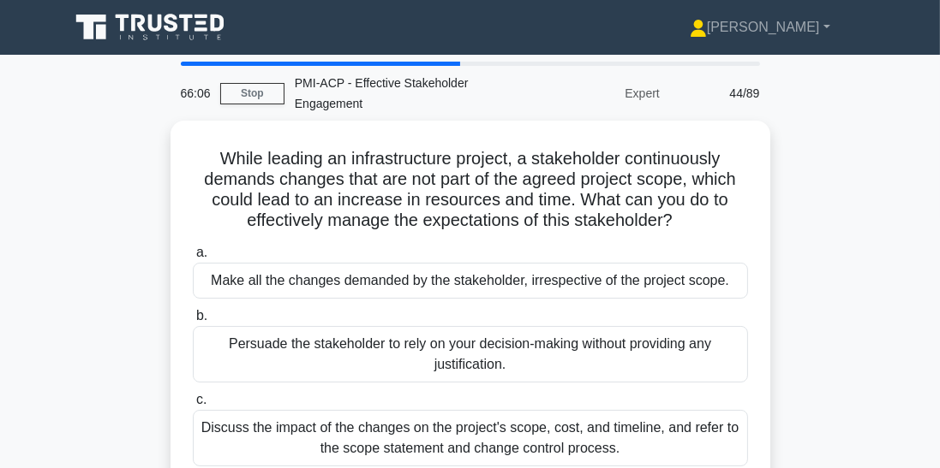
click at [587, 424] on div "Discuss the impact of the changes on the project's scope, cost, and timeline, a…" at bounding box center [470, 438] width 555 height 57
click at [193, 406] on input "c. Discuss the impact of the changes on the project's scope, cost, and timeline…" at bounding box center [193, 400] width 0 height 11
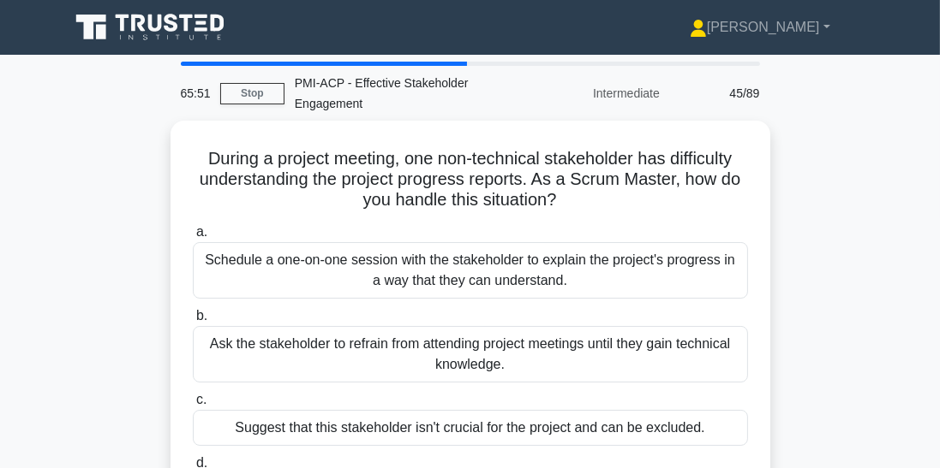
click at [256, 90] on link "Stop" at bounding box center [252, 93] width 64 height 21
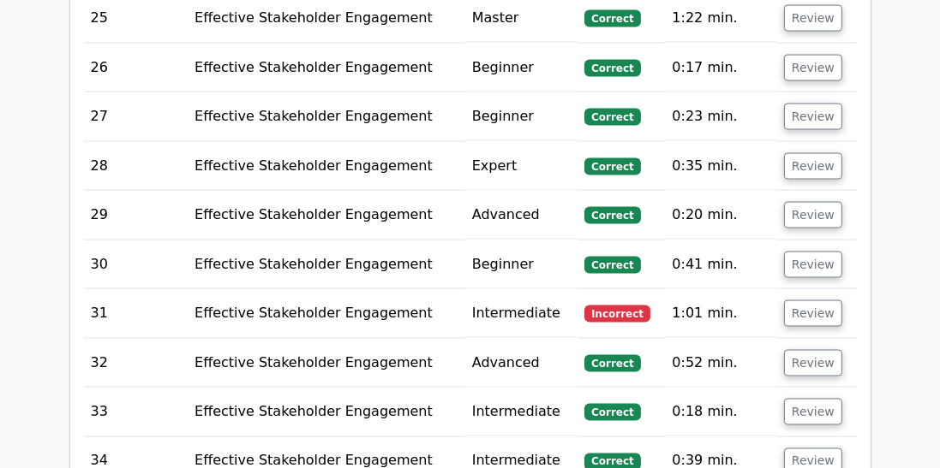
scroll to position [2831, 0]
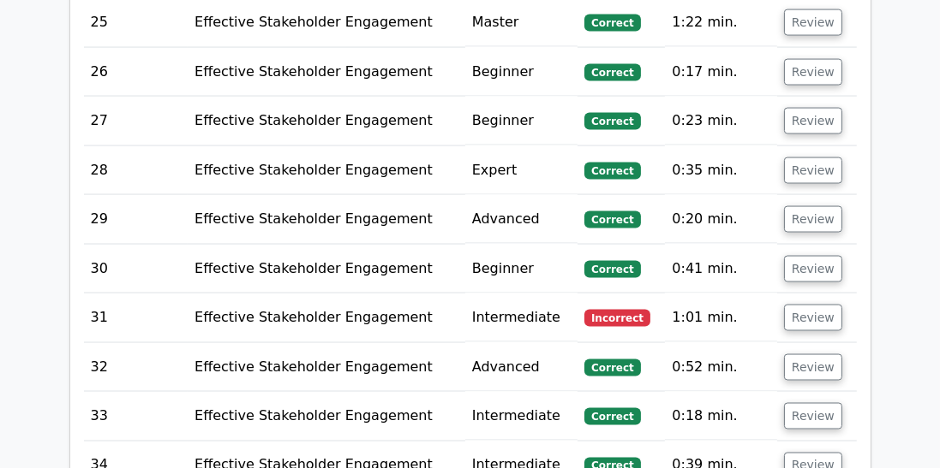
click at [798, 305] on button "Review" at bounding box center [813, 318] width 58 height 27
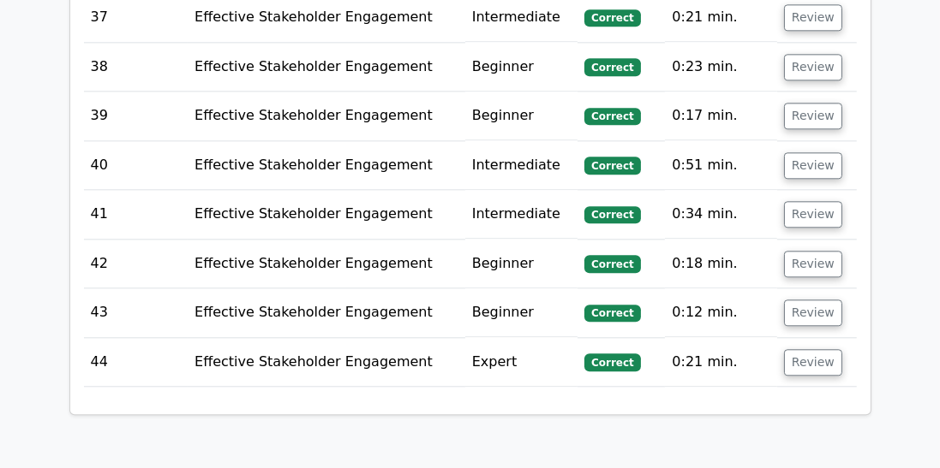
scroll to position [4210, 0]
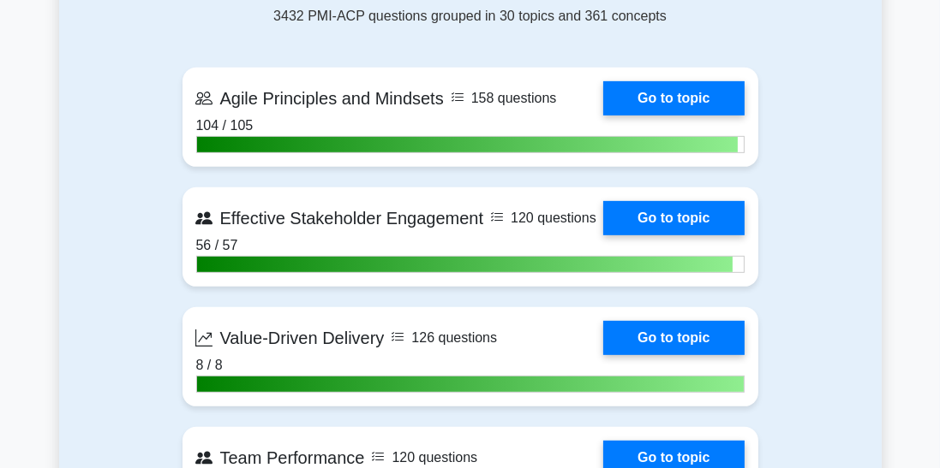
click at [677, 343] on link "Go to topic" at bounding box center [673, 338] width 140 height 34
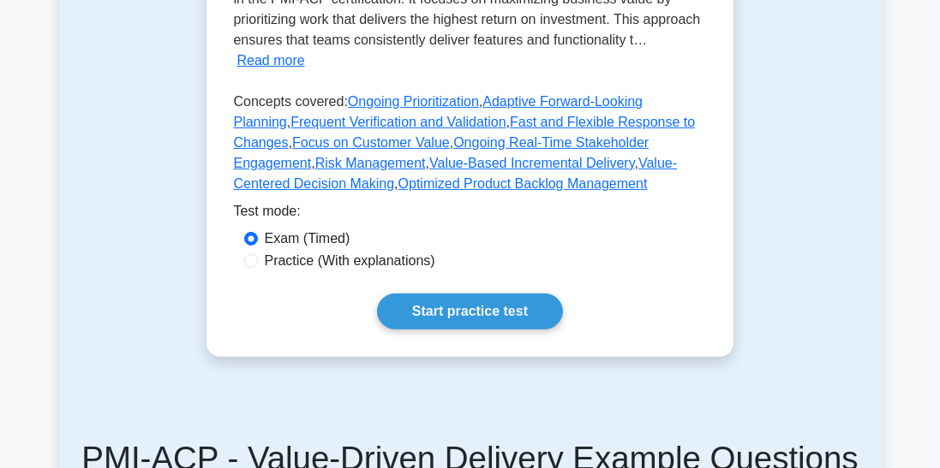
scroll to position [576, 0]
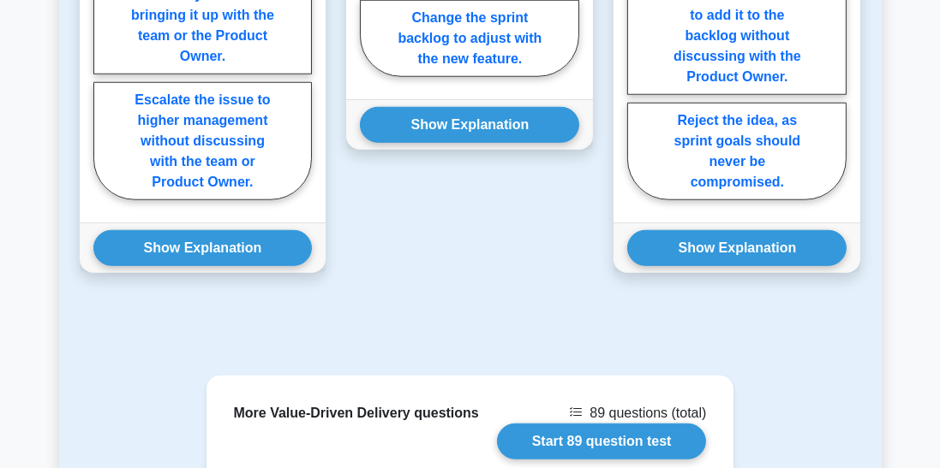
scroll to position [1619, 0]
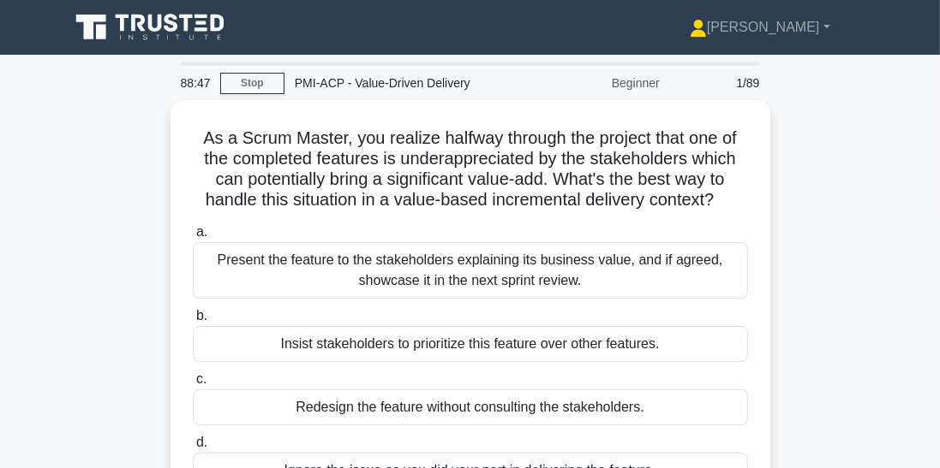
scroll to position [3, 0]
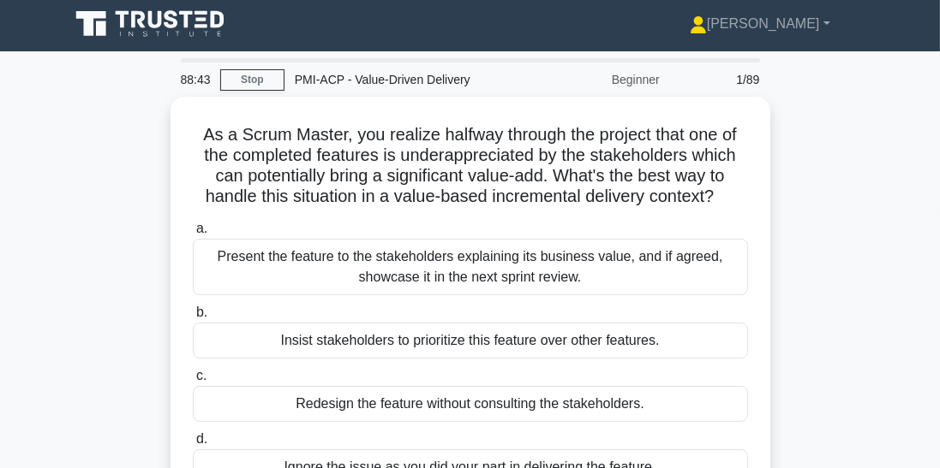
click at [602, 277] on div "Present the feature to the stakeholders explaining its business value, and if a…" at bounding box center [470, 267] width 555 height 57
click at [193, 235] on input "a. Present the feature to the stakeholders explaining its business value, and i…" at bounding box center [193, 229] width 0 height 11
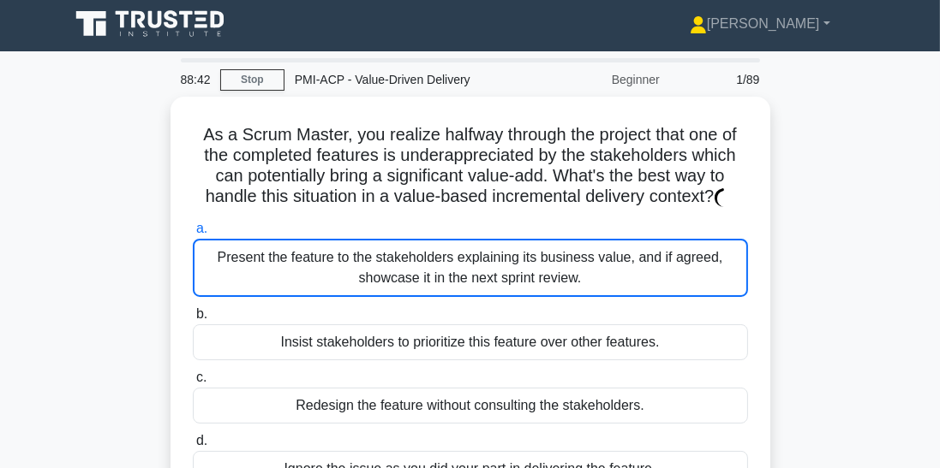
scroll to position [0, 0]
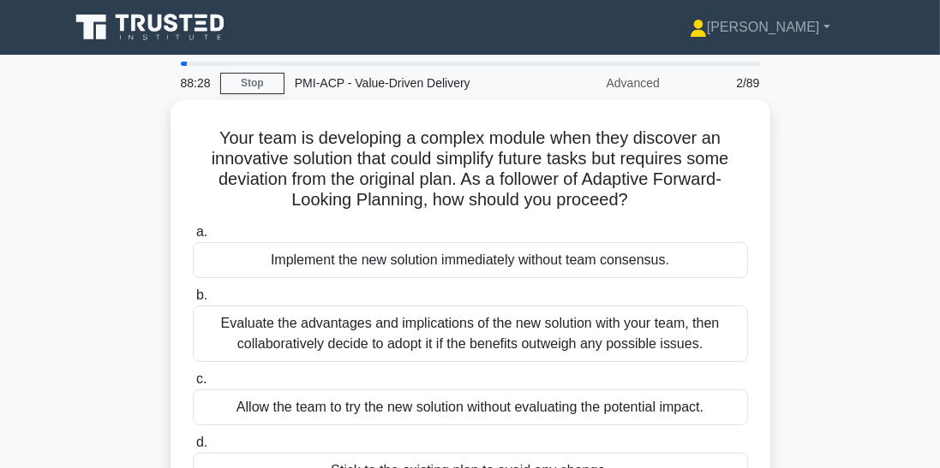
click at [573, 334] on div "Evaluate the advantages and implications of the new solution with your team, th…" at bounding box center [470, 334] width 555 height 57
click at [193, 301] on input "b. Evaluate the advantages and implications of the new solution with your team,…" at bounding box center [193, 295] width 0 height 11
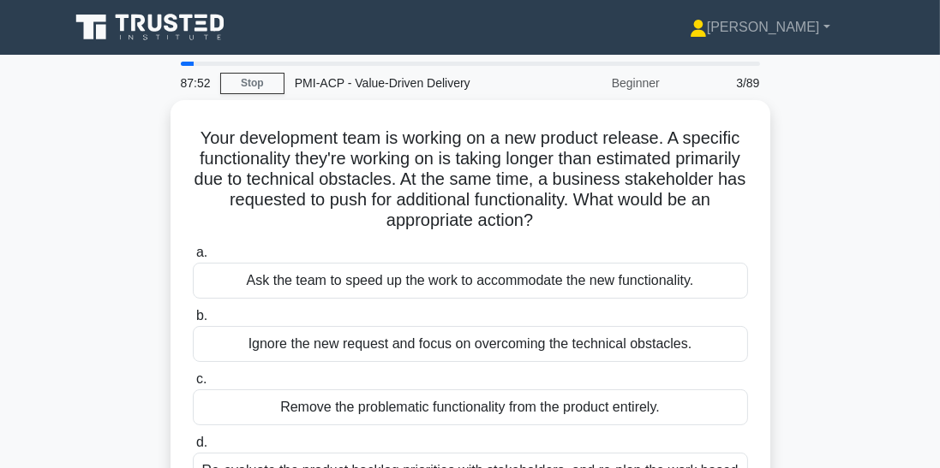
click at [193, 449] on input "d. Re-evaluate the product backlog priorities with stakeholders, and re-plan th…" at bounding box center [193, 443] width 0 height 11
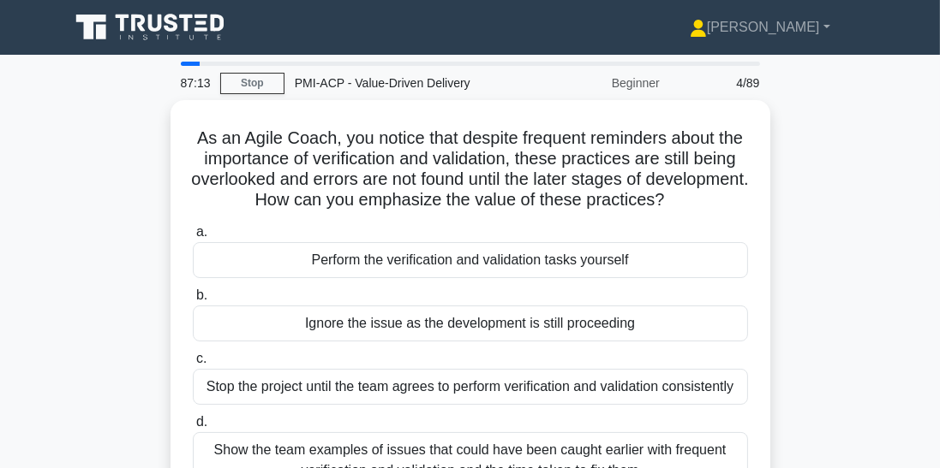
click at [571, 468] on div "Show the team examples of issues that could have been caught earlier with frequ…" at bounding box center [470, 461] width 555 height 57
click at [193, 428] on input "d. Show the team examples of issues that could have been caught earlier with fr…" at bounding box center [193, 422] width 0 height 11
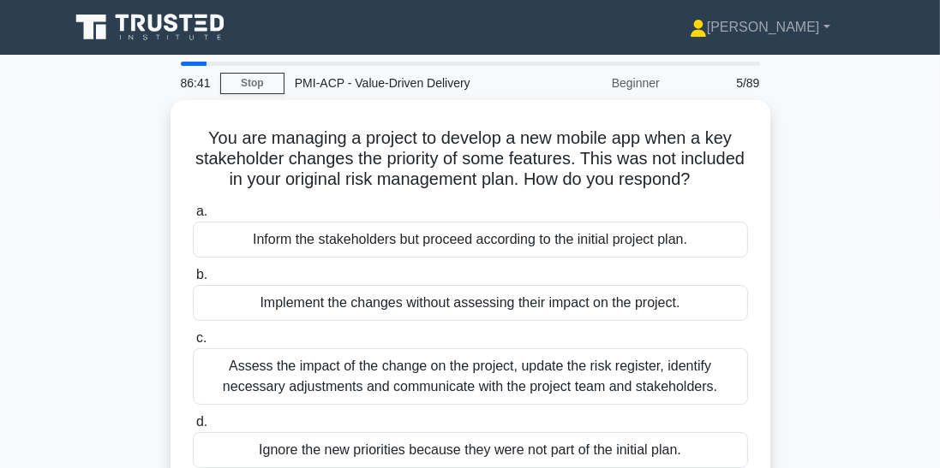
click at [594, 375] on div "Assess the impact of the change on the project, update the risk register, ident…" at bounding box center [470, 377] width 555 height 57
click at [193, 344] on input "c. Assess the impact of the change on the project, update the risk register, id…" at bounding box center [193, 338] width 0 height 11
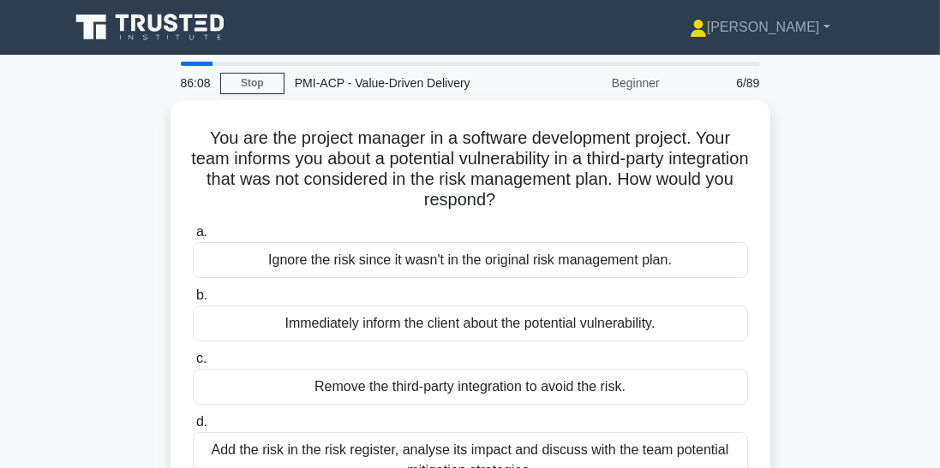
click at [522, 468] on div "Add the risk in the risk register, analyse its impact and discuss with the team…" at bounding box center [470, 461] width 555 height 57
click at [193, 428] on input "d. Add the risk in the risk register, analyse its impact and discuss with the t…" at bounding box center [193, 422] width 0 height 11
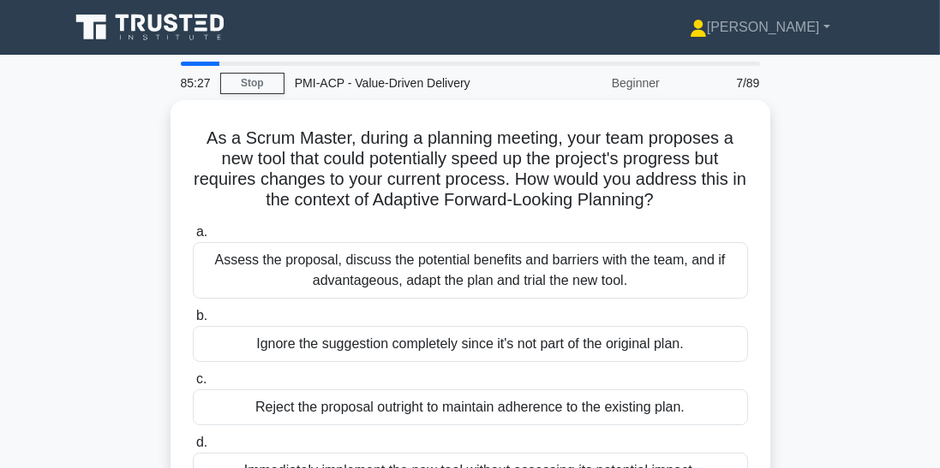
click at [554, 283] on div "Assess the proposal, discuss the potential benefits and barriers with the team,…" at bounding box center [470, 270] width 555 height 57
click at [193, 238] on input "a. Assess the proposal, discuss the potential benefits and barriers with the te…" at bounding box center [193, 232] width 0 height 11
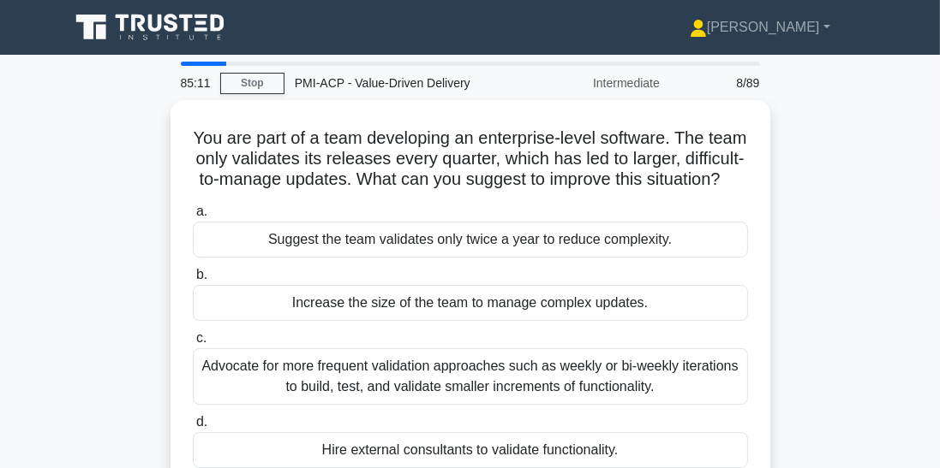
click at [600, 385] on div "Advocate for more frequent validation approaches such as weekly or bi-weekly it…" at bounding box center [470, 377] width 555 height 57
click at [193, 344] on input "c. Advocate for more frequent validation approaches such as weekly or bi-weekly…" at bounding box center [193, 338] width 0 height 11
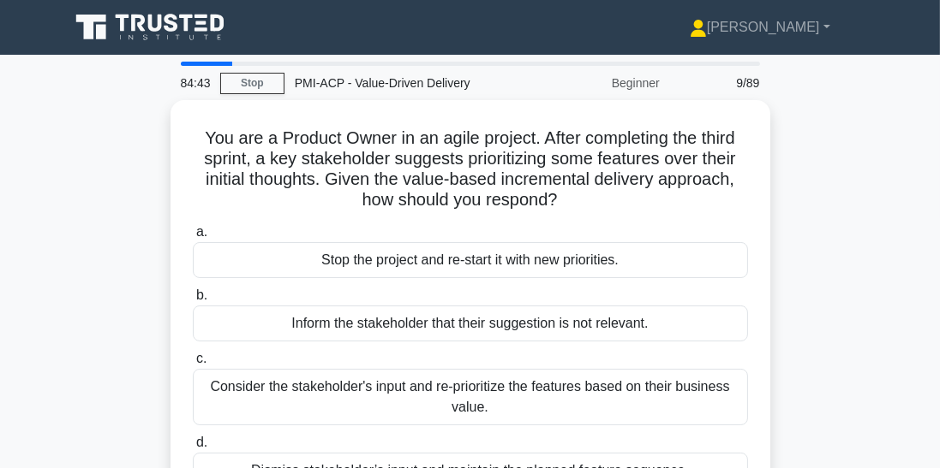
click at [510, 402] on div "Consider the stakeholder's input and re-prioritize the features based on their …" at bounding box center [470, 397] width 555 height 57
click at [193, 365] on input "c. Consider the stakeholder's input and re-prioritize the features based on the…" at bounding box center [193, 359] width 0 height 11
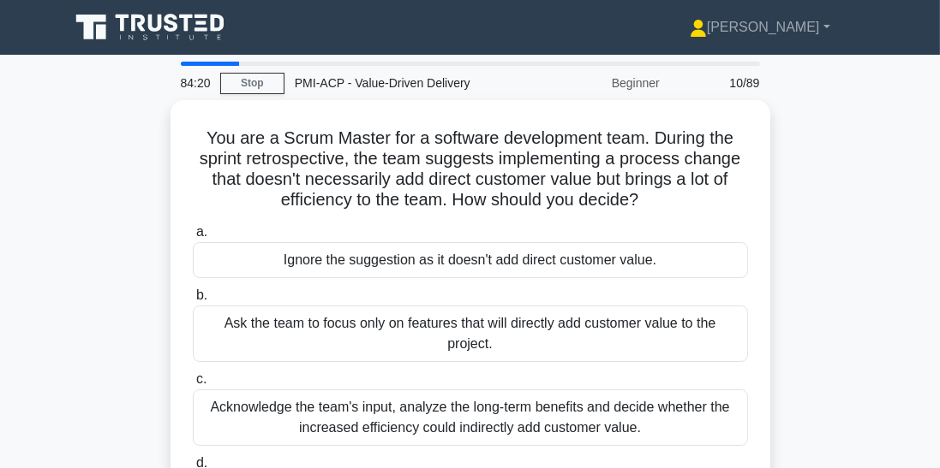
click at [449, 393] on div "Acknowledge the team's input, analyze the long-term benefits and decide whether…" at bounding box center [470, 418] width 555 height 57
click at [193, 385] on input "c. Acknowledge the team's input, analyze the long-term benefits and decide whet…" at bounding box center [193, 379] width 0 height 11
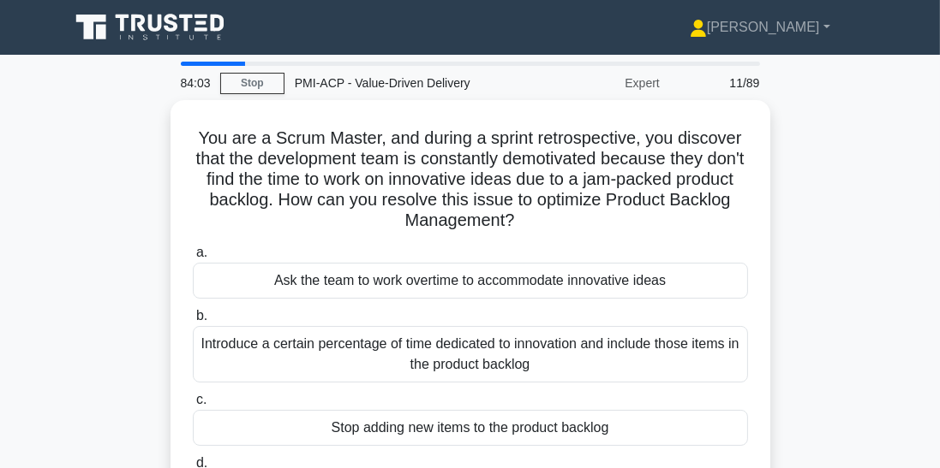
click at [501, 361] on div "Introduce a certain percentage of time dedicated to innovation and include thos…" at bounding box center [470, 354] width 555 height 57
click at [193, 322] on input "b. Introduce a certain percentage of time dedicated to innovation and include t…" at bounding box center [193, 316] width 0 height 11
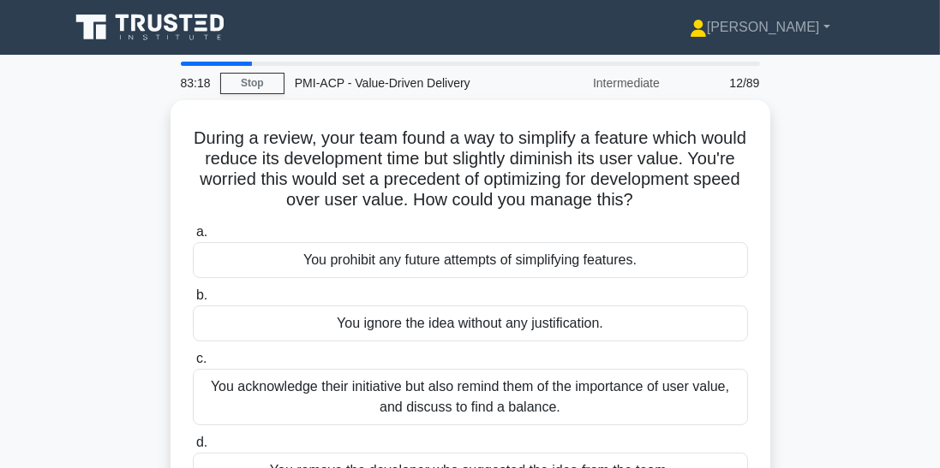
click at [483, 399] on div "You acknowledge their initiative but also remind them of the importance of user…" at bounding box center [470, 397] width 555 height 57
click at [193, 365] on input "c. You acknowledge their initiative but also remind them of the importance of u…" at bounding box center [193, 359] width 0 height 11
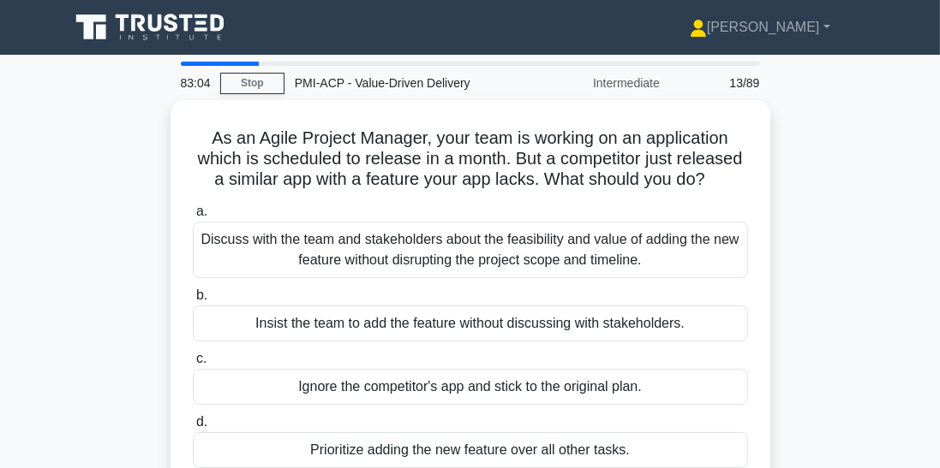
click at [447, 204] on label "a. Discuss with the team and stakeholders about the feasibility and value of ad…" at bounding box center [470, 239] width 555 height 77
click at [193, 206] on input "a. Discuss with the team and stakeholders about the feasibility and value of ad…" at bounding box center [193, 211] width 0 height 11
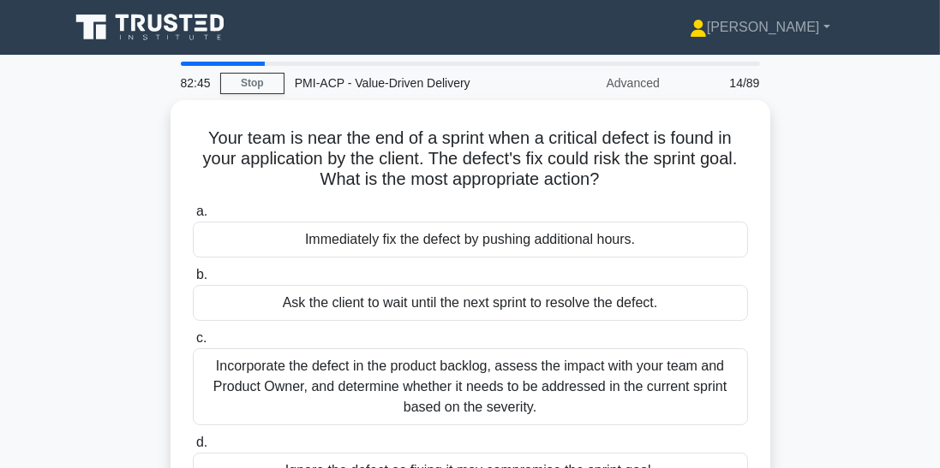
click at [513, 392] on div "Incorporate the defect in the product backlog, assess the impact with your team…" at bounding box center [470, 387] width 555 height 77
click at [193, 344] on input "c. Incorporate the defect in the product backlog, assess the impact with your t…" at bounding box center [193, 338] width 0 height 11
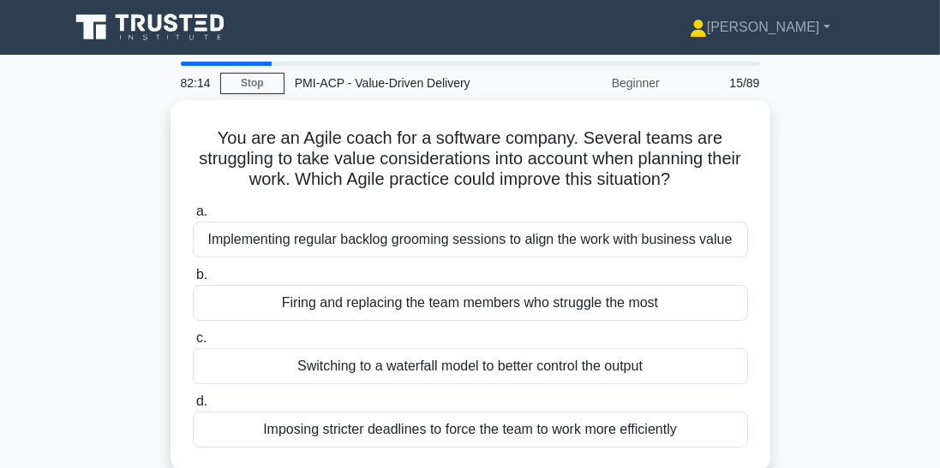
click at [653, 248] on div "Implementing regular backlog grooming sessions to align the work with business …" at bounding box center [470, 240] width 555 height 36
click at [193, 218] on input "a. Implementing regular backlog grooming sessions to align the work with busine…" at bounding box center [193, 211] width 0 height 11
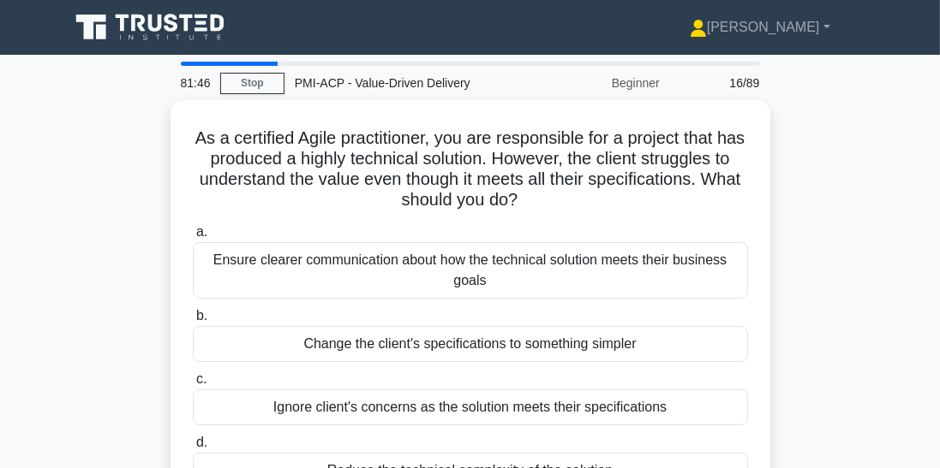
click at [482, 270] on div "Ensure clearer communication about how the technical solution meets their busin…" at bounding box center [470, 270] width 555 height 57
click at [193, 238] on input "a. Ensure clearer communication about how the technical solution meets their bu…" at bounding box center [193, 232] width 0 height 11
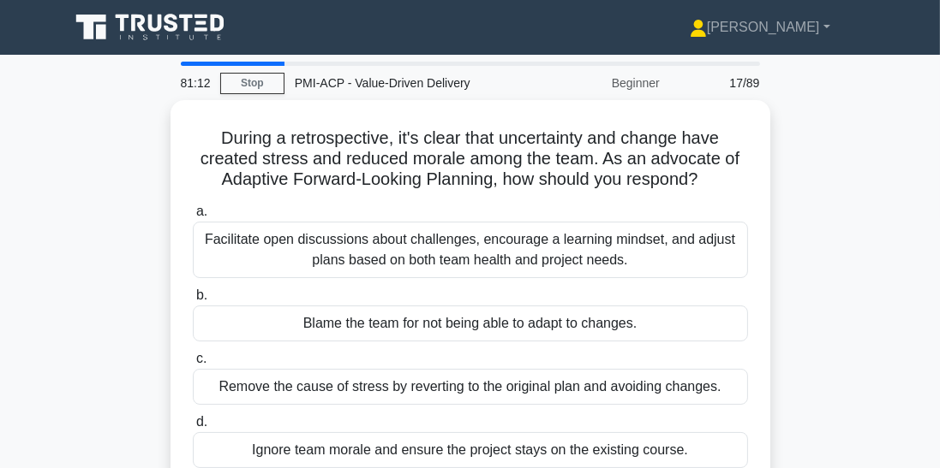
click at [468, 255] on div "Facilitate open discussions about challenges, encourage a learning mindset, and…" at bounding box center [470, 250] width 555 height 57
click at [193, 218] on input "a. Facilitate open discussions about challenges, encourage a learning mindset, …" at bounding box center [193, 211] width 0 height 11
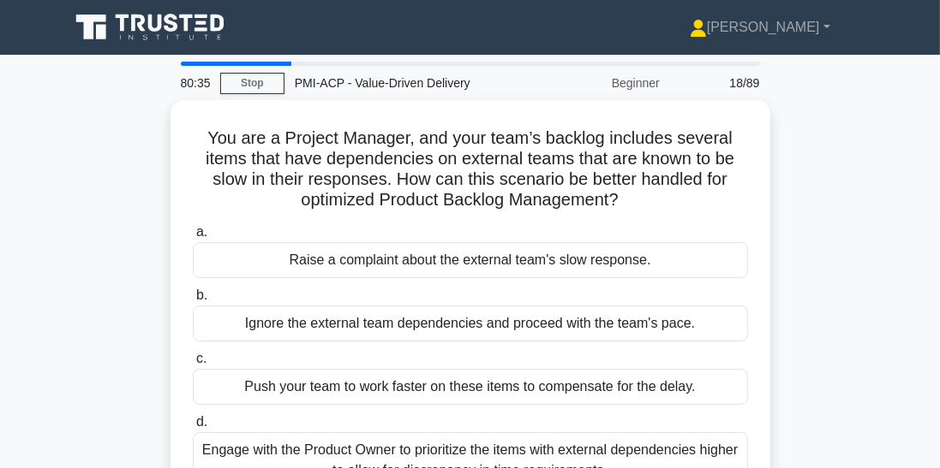
click at [612, 463] on div "Engage with the Product Owner to prioritize the items with external dependencie…" at bounding box center [470, 461] width 555 height 57
click at [193, 428] on input "d. Engage with the Product Owner to prioritize the items with external dependen…" at bounding box center [193, 422] width 0 height 11
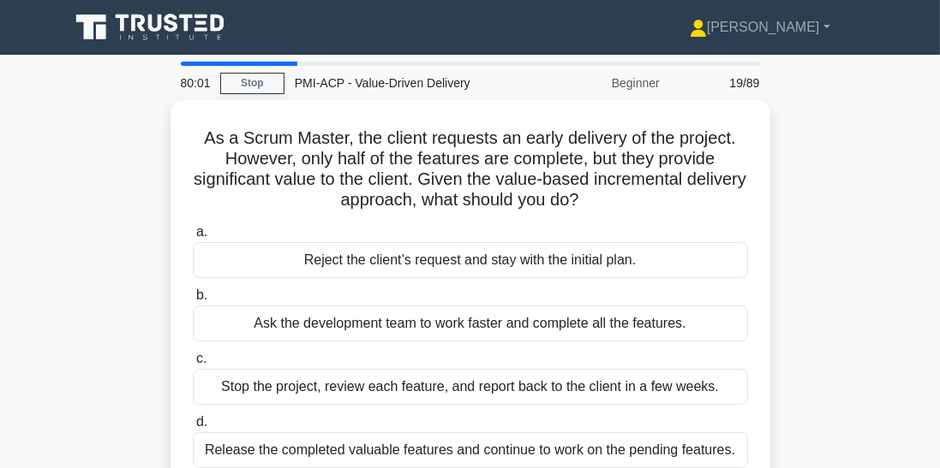
click at [572, 450] on div "Release the completed valuable features and continue to work on the pending fea…" at bounding box center [470, 451] width 555 height 36
click at [193, 428] on input "d. Release the completed valuable features and continue to work on the pending …" at bounding box center [193, 422] width 0 height 11
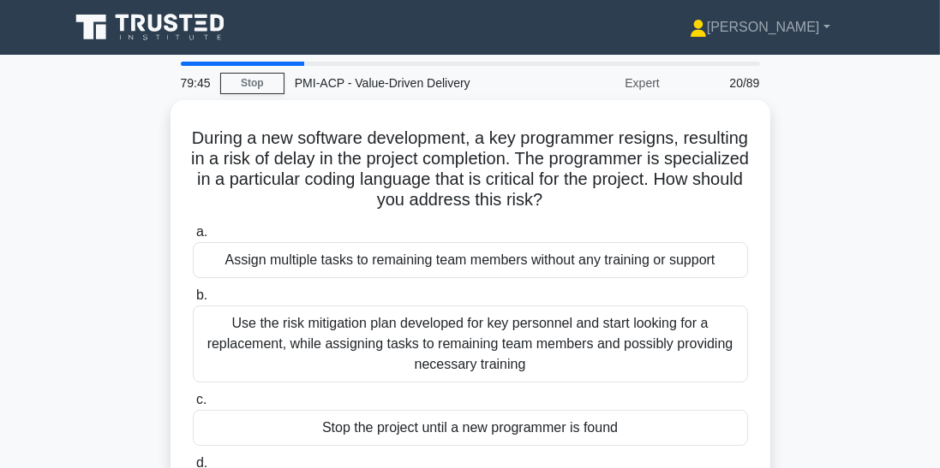
click at [505, 350] on div "Use the risk mitigation plan developed for key personnel and start looking for …" at bounding box center [470, 344] width 555 height 77
click at [193, 301] on input "b. Use the risk mitigation plan developed for key personnel and start looking f…" at bounding box center [193, 295] width 0 height 11
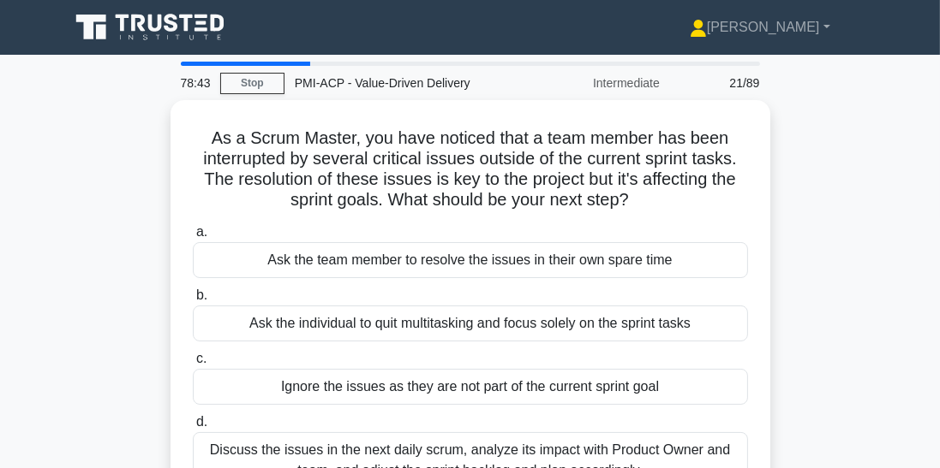
click at [487, 451] on div "Discuss the issues in the next daily scrum, analyze its impact with Product Own…" at bounding box center [470, 461] width 555 height 57
click at [193, 428] on input "d. Discuss the issues in the next daily scrum, analyze its impact with Product …" at bounding box center [193, 422] width 0 height 11
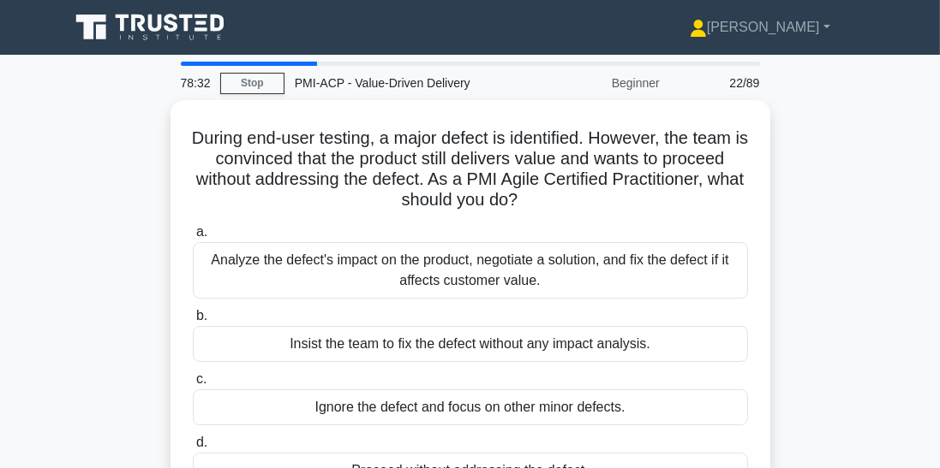
click at [449, 276] on div "Analyze the defect's impact on the product, negotiate a solution, and fix the d…" at bounding box center [470, 270] width 555 height 57
click at [193, 238] on input "a. Analyze the defect's impact on the product, negotiate a solution, and fix th…" at bounding box center [193, 232] width 0 height 11
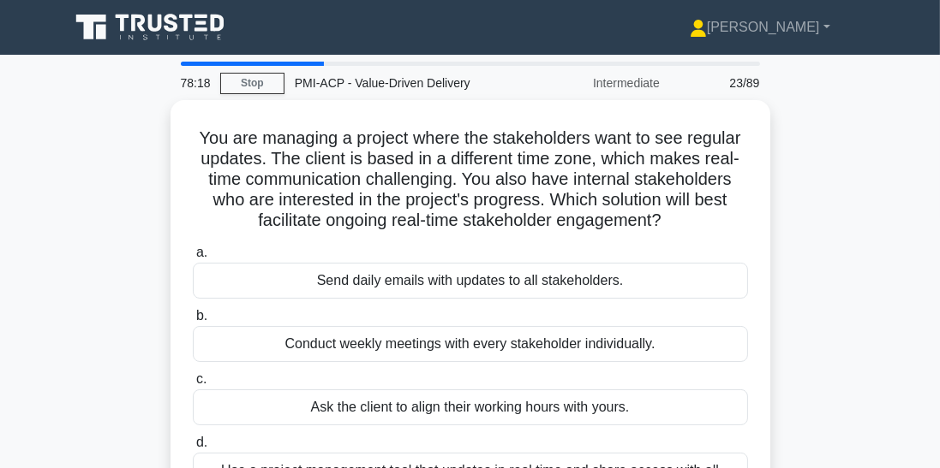
click at [193, 449] on input "d. Use a project management tool that updates in real time and share access wit…" at bounding box center [193, 443] width 0 height 11
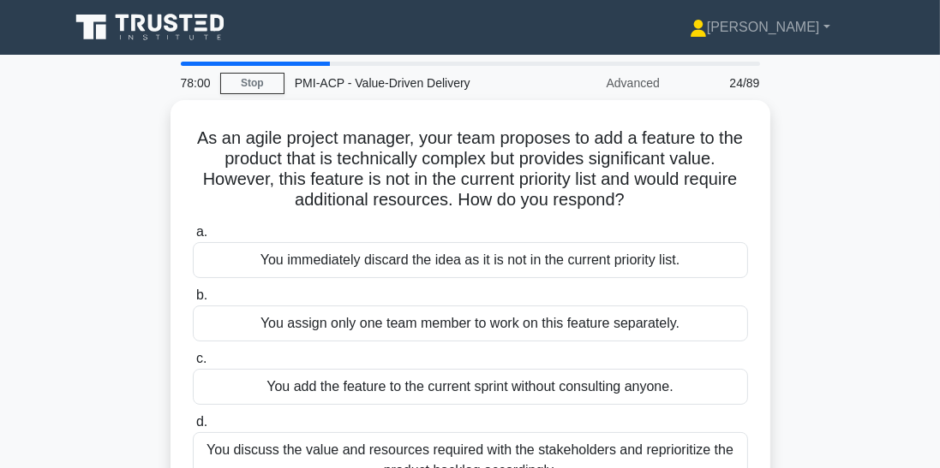
click at [595, 468] on div "You discuss the value and resources required with the stakeholders and repriori…" at bounding box center [470, 461] width 555 height 57
click at [193, 428] on input "d. You discuss the value and resources required with the stakeholders and repri…" at bounding box center [193, 422] width 0 height 11
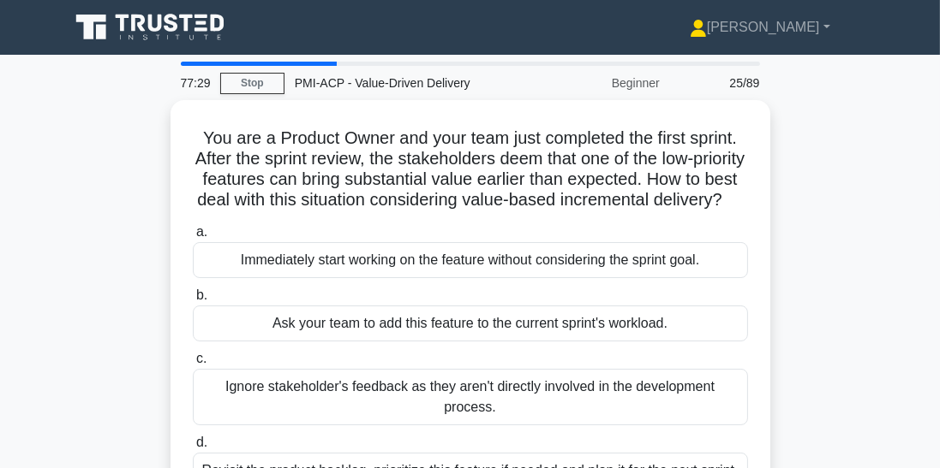
click at [602, 453] on div "Revisit the product backlog, prioritize this feature if needed and plan it for …" at bounding box center [470, 471] width 555 height 36
click at [193, 440] on input "d. Revisit the product backlog, prioritize this feature if needed and plan it f…" at bounding box center [193, 443] width 0 height 11
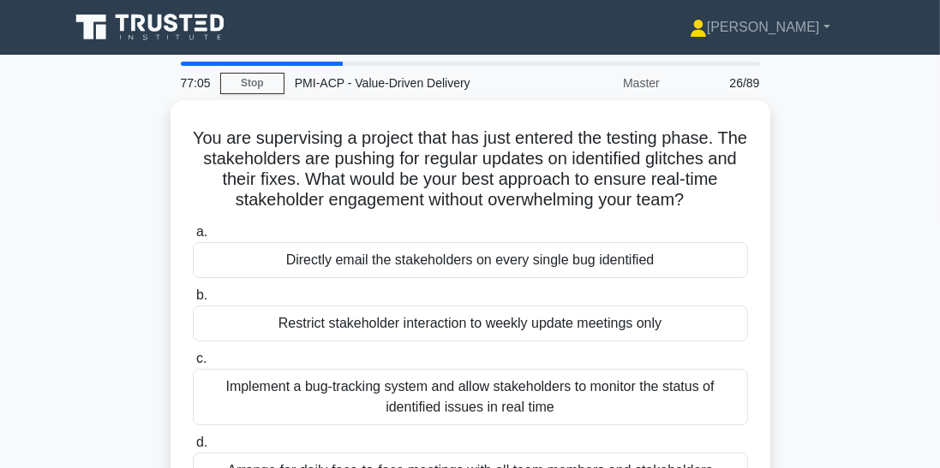
click at [532, 409] on div "Implement a bug-tracking system and allow stakeholders to monitor the status of…" at bounding box center [470, 397] width 555 height 57
click at [193, 365] on input "c. Implement a bug-tracking system and allow stakeholders to monitor the status…" at bounding box center [193, 359] width 0 height 11
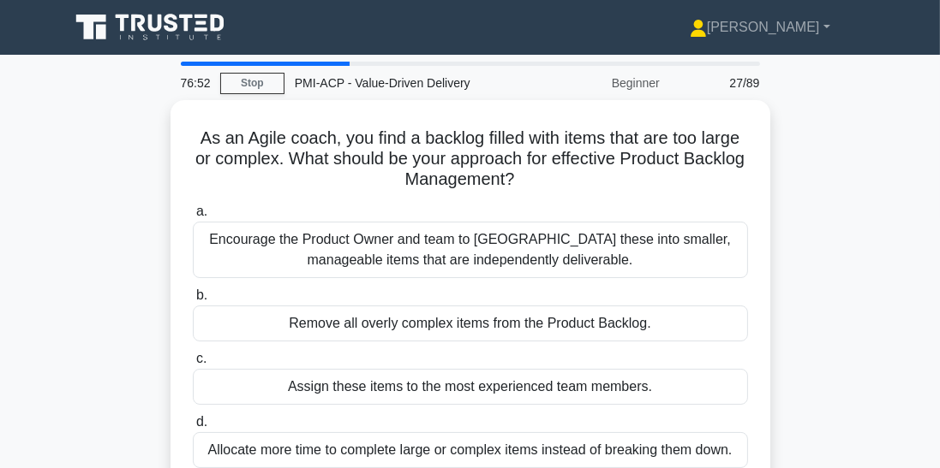
click at [631, 272] on div "Encourage the Product Owner and team to split these into smaller, manageable it…" at bounding box center [470, 250] width 555 height 57
click at [193, 218] on input "a. Encourage the Product Owner and team to split these into smaller, manageable…" at bounding box center [193, 211] width 0 height 11
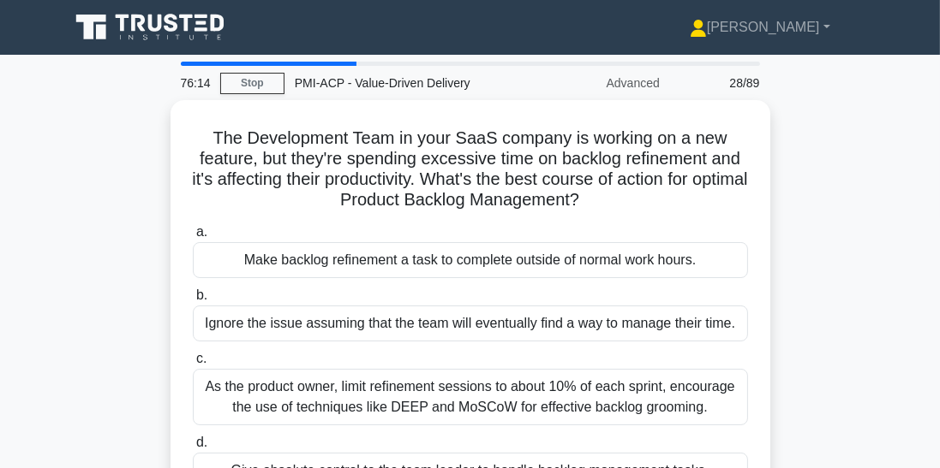
click at [683, 391] on div "As the product owner, limit refinement sessions to about 10% of each sprint, en…" at bounding box center [470, 397] width 555 height 57
click at [193, 365] on input "c. As the product owner, limit refinement sessions to about 10% of each sprint,…" at bounding box center [193, 359] width 0 height 11
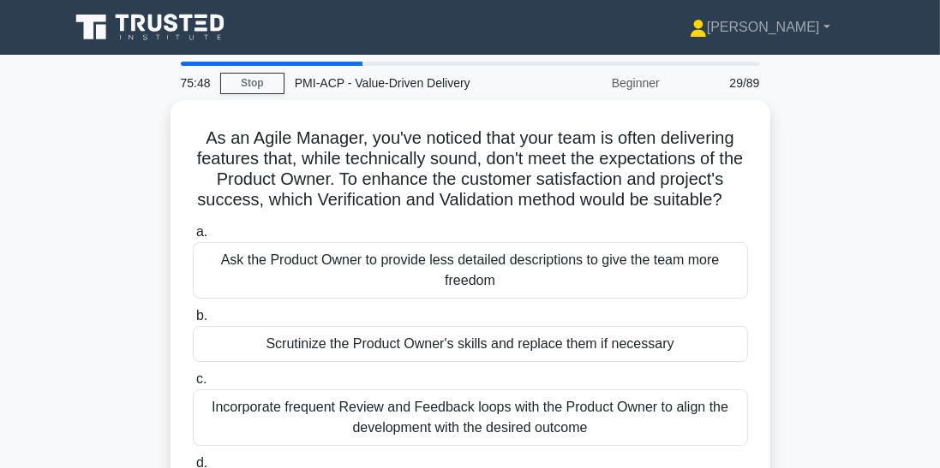
click at [622, 406] on div "Incorporate frequent Review and Feedback loops with the Product Owner to align …" at bounding box center [470, 418] width 555 height 57
click at [193, 385] on input "c. Incorporate frequent Review and Feedback loops with the Product Owner to ali…" at bounding box center [193, 379] width 0 height 11
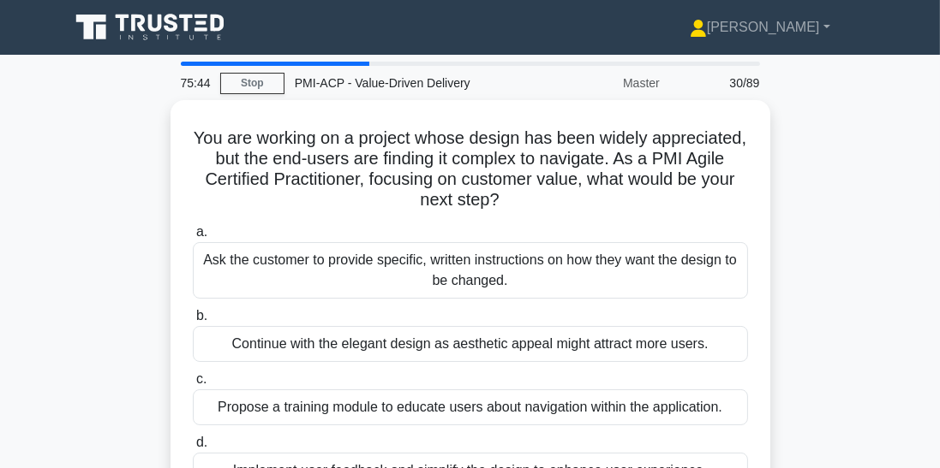
click at [262, 86] on link "Stop" at bounding box center [252, 83] width 64 height 21
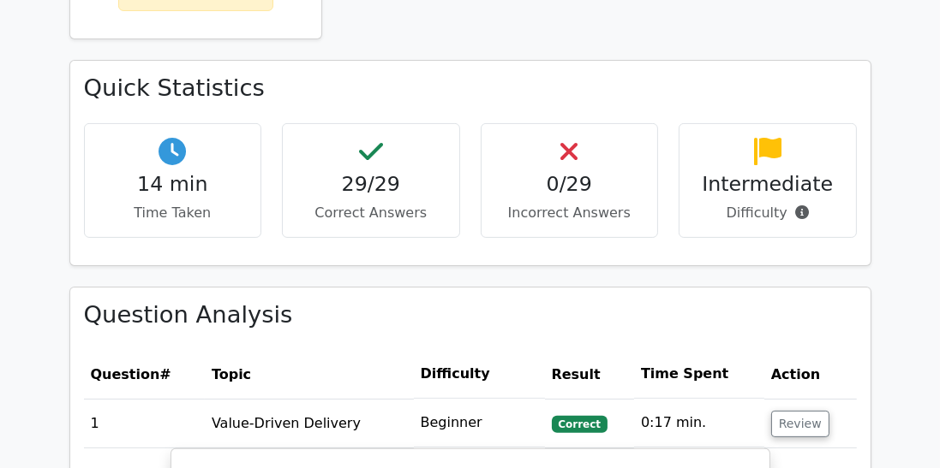
scroll to position [483, 0]
